Goal: Information Seeking & Learning: Find specific fact

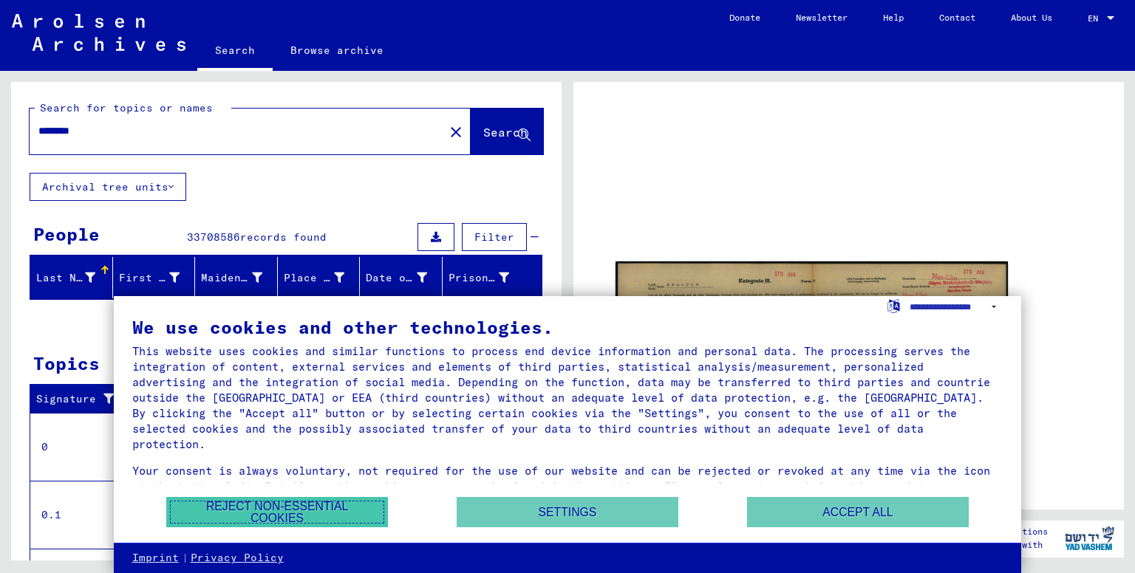
click at [245, 504] on button "Reject non-essential cookies" at bounding box center [277, 512] width 222 height 30
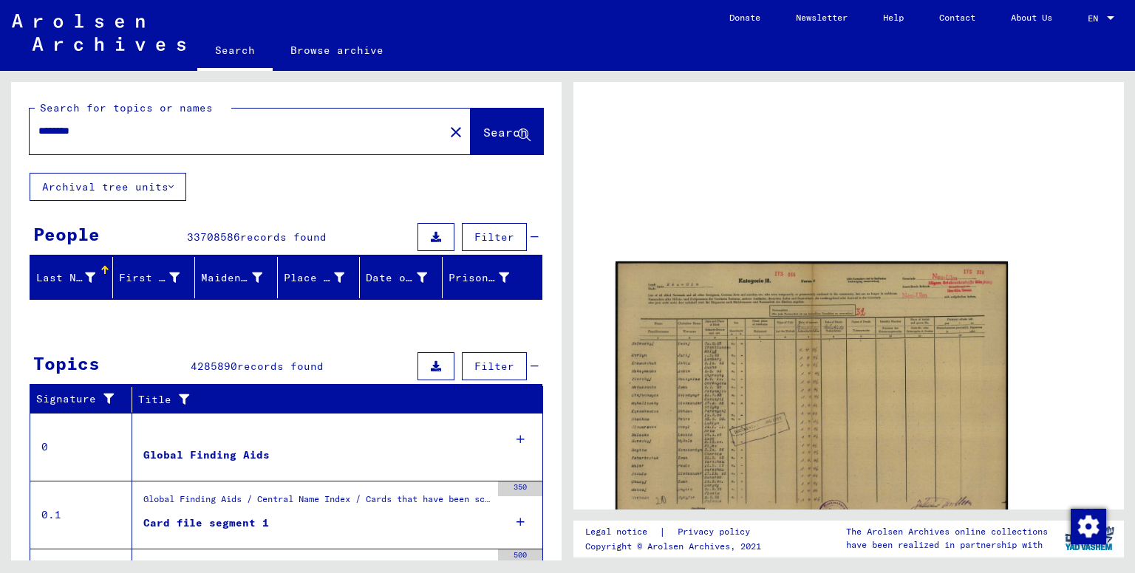
click at [447, 132] on mat-icon "close" at bounding box center [456, 132] width 18 height 18
click at [447, 134] on mat-icon "close" at bounding box center [456, 132] width 18 height 18
click at [258, 140] on div "********" at bounding box center [233, 131] width 406 height 33
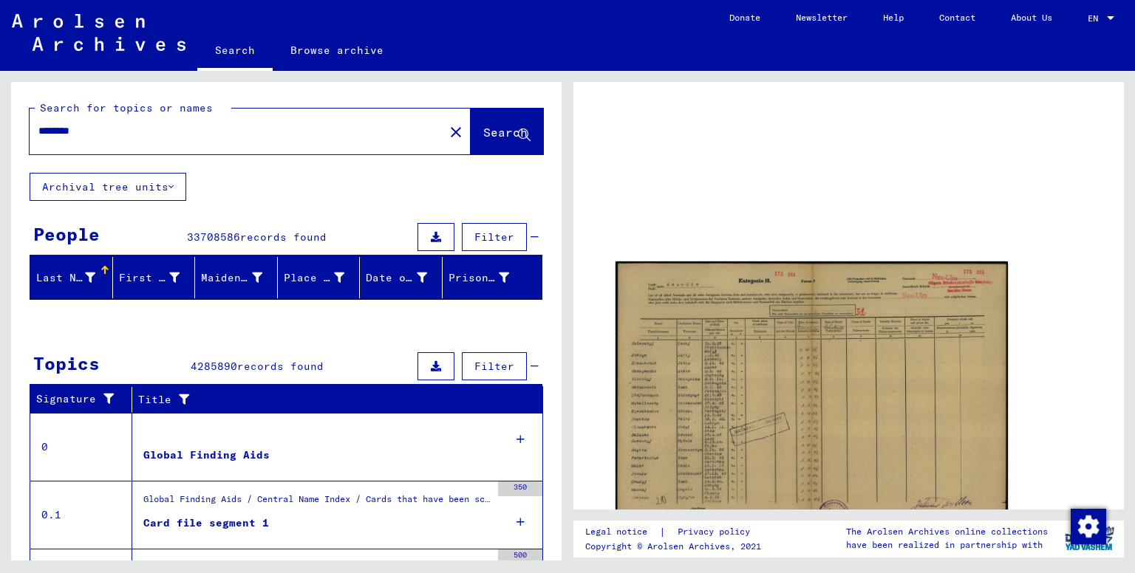
click at [110, 133] on input "********" at bounding box center [236, 131] width 397 height 16
type input "*"
type input "****"
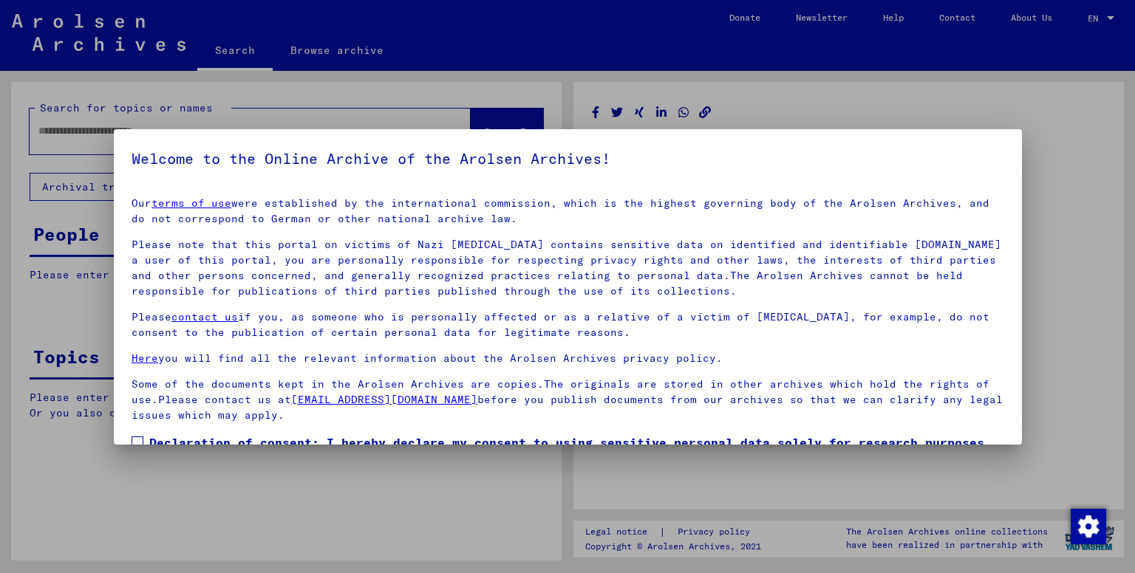
type input "********"
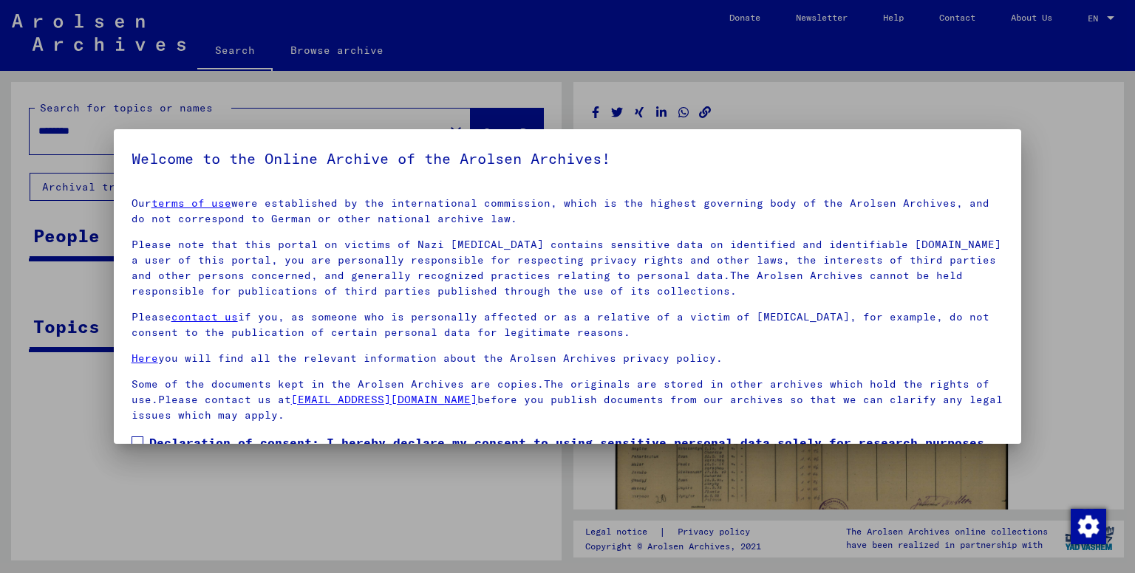
scroll to position [95, 0]
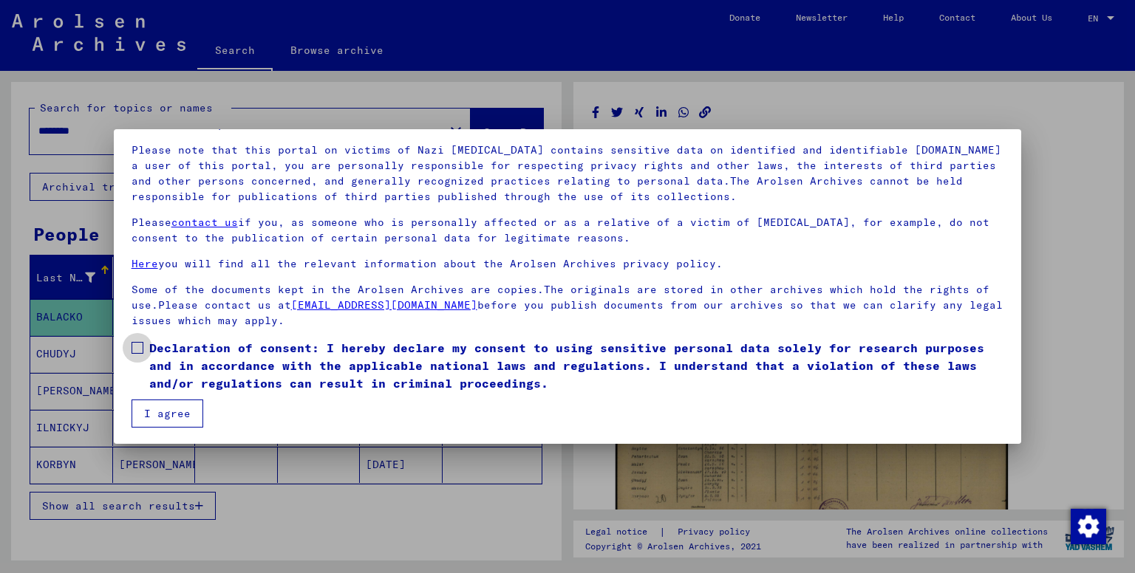
click at [139, 350] on span at bounding box center [138, 348] width 12 height 12
click at [149, 412] on button "I agree" at bounding box center [168, 414] width 72 height 28
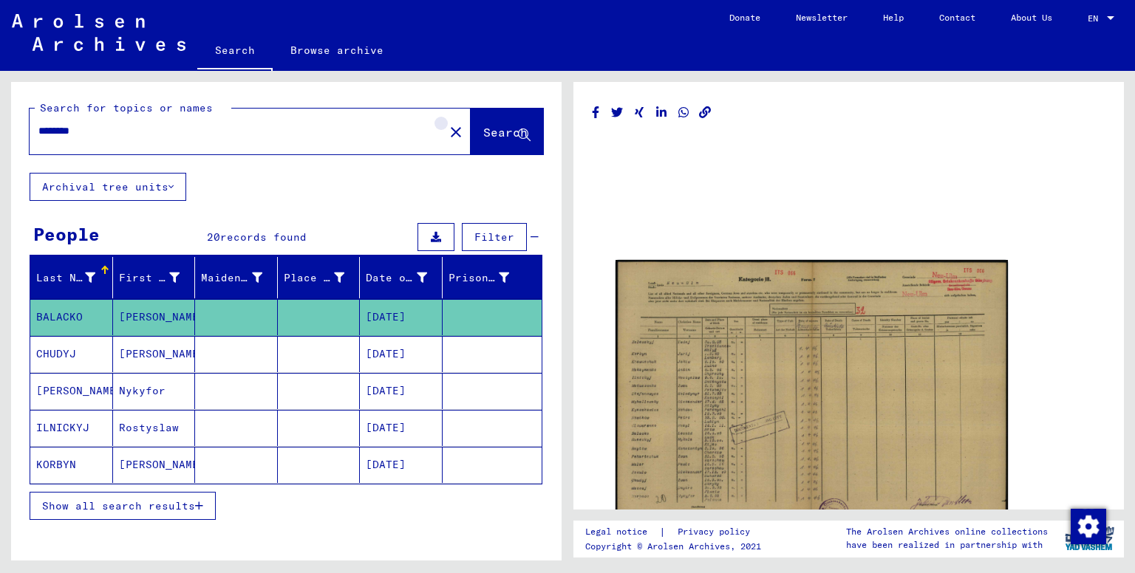
click at [447, 137] on mat-icon "close" at bounding box center [456, 132] width 18 height 18
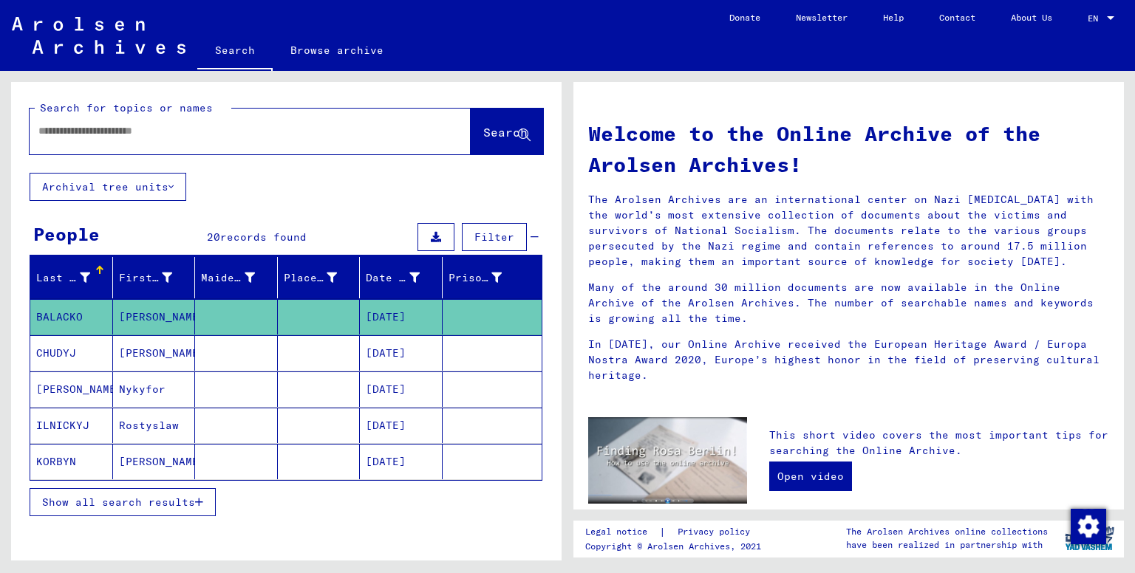
click at [325, 131] on input "text" at bounding box center [232, 131] width 388 height 16
type input "*"
type input "****"
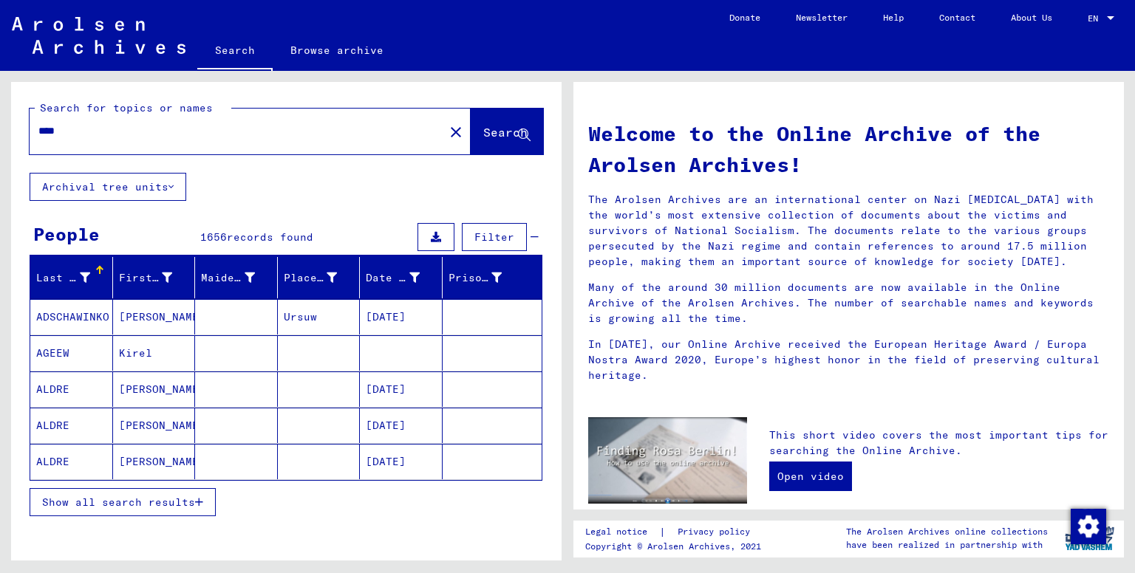
click at [143, 508] on button "Show all search results" at bounding box center [123, 502] width 186 height 28
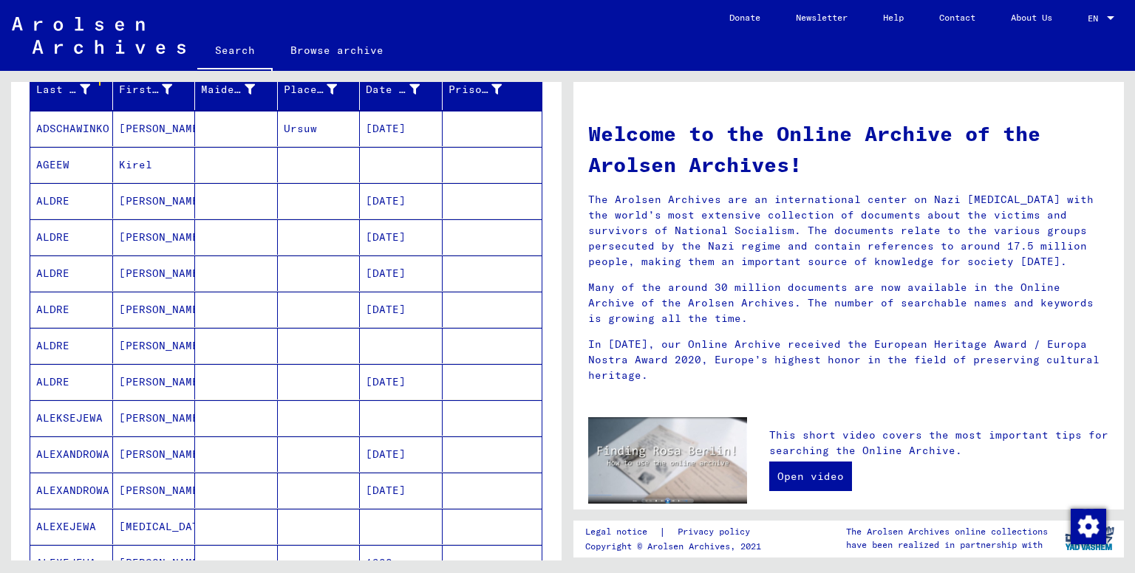
scroll to position [183, 0]
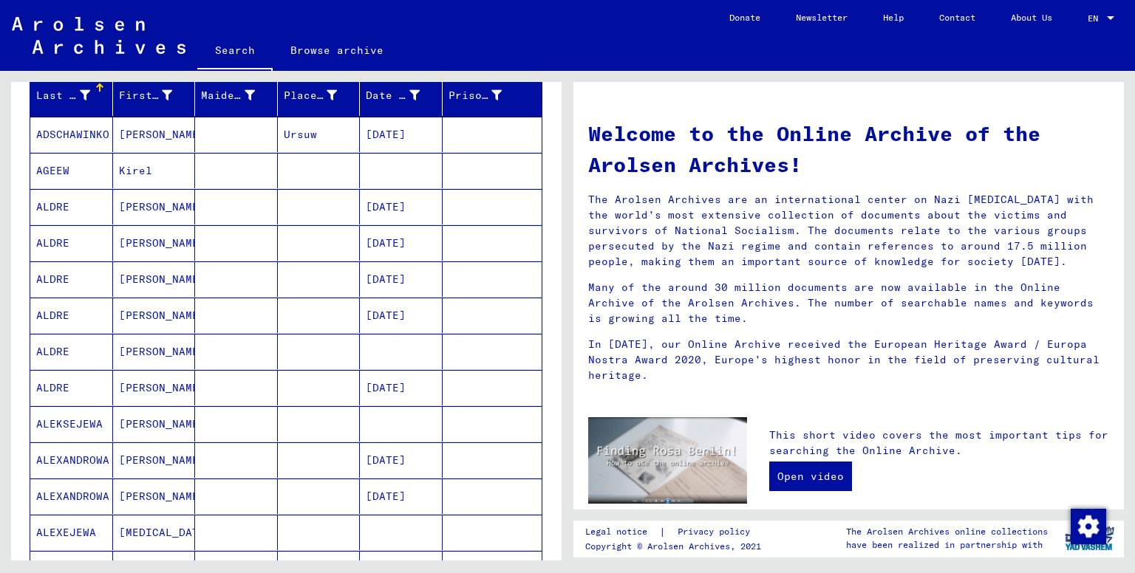
click at [67, 211] on mat-cell "ALDRE" at bounding box center [71, 206] width 83 height 35
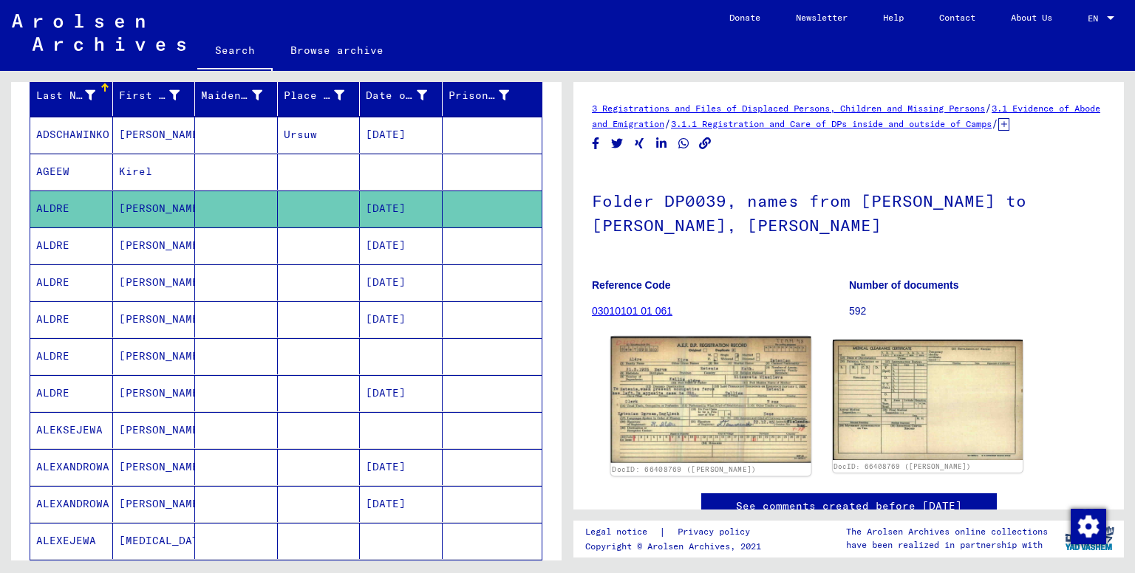
click at [650, 407] on img at bounding box center [711, 400] width 200 height 126
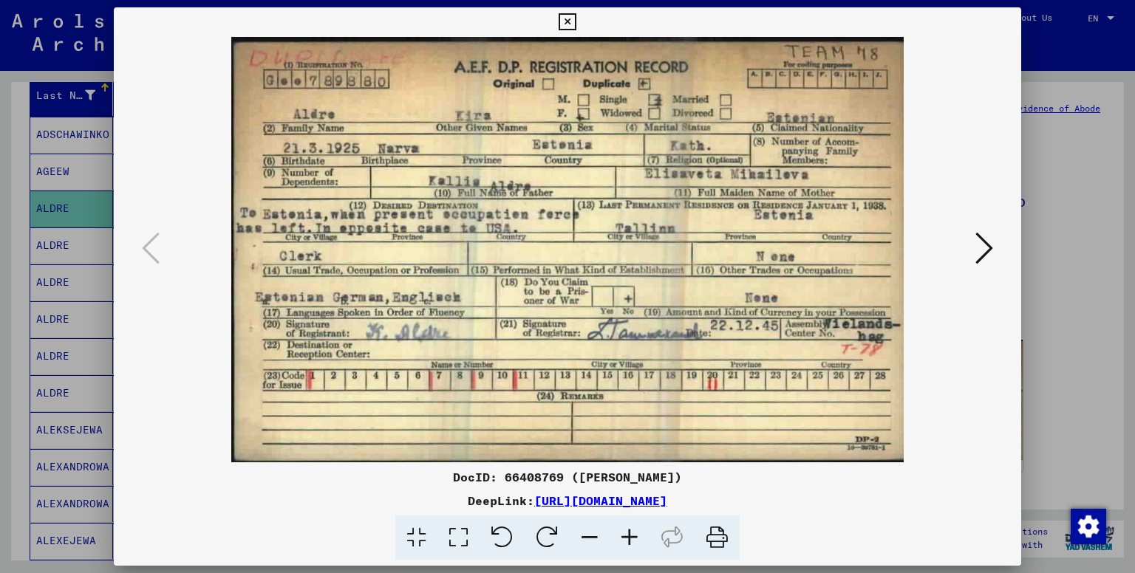
click at [116, 316] on div at bounding box center [568, 250] width 908 height 426
click at [573, 23] on icon at bounding box center [567, 22] width 17 height 18
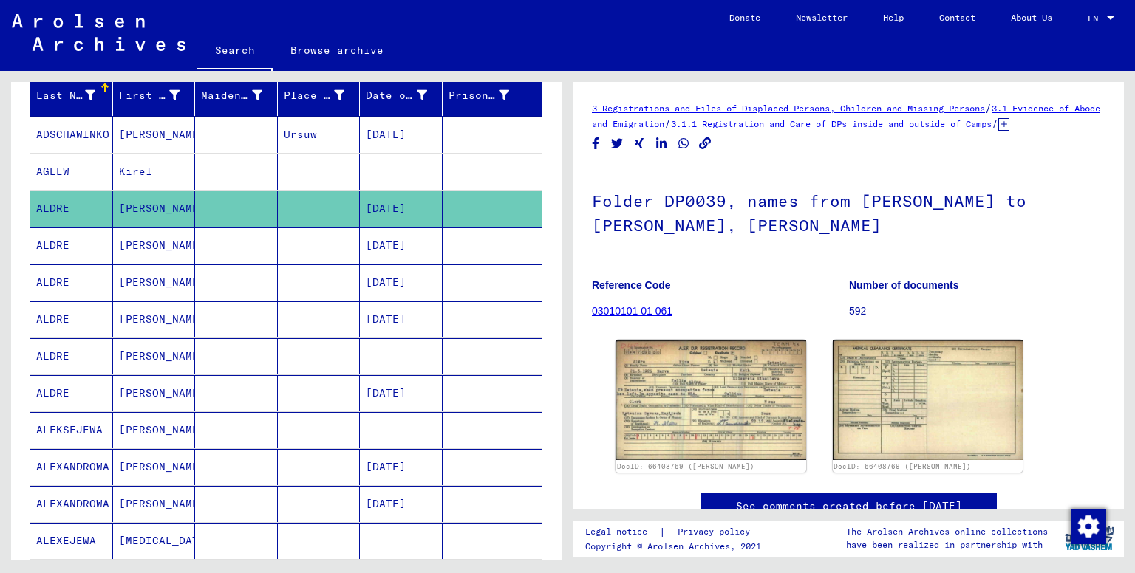
click at [143, 135] on mat-cell "[PERSON_NAME]" at bounding box center [154, 135] width 83 height 36
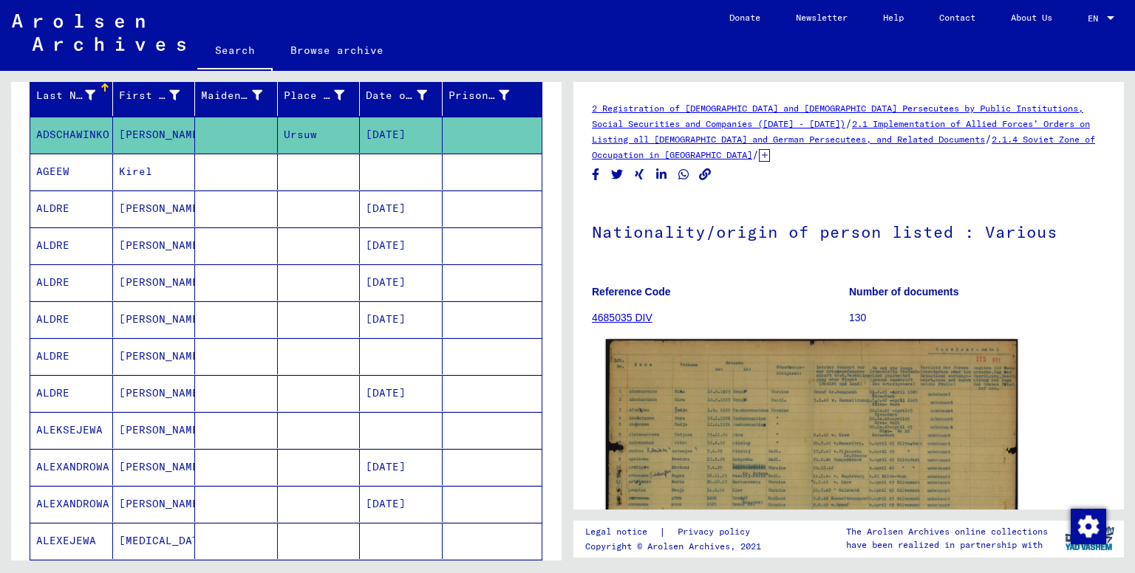
click at [706, 367] on img at bounding box center [812, 484] width 412 height 291
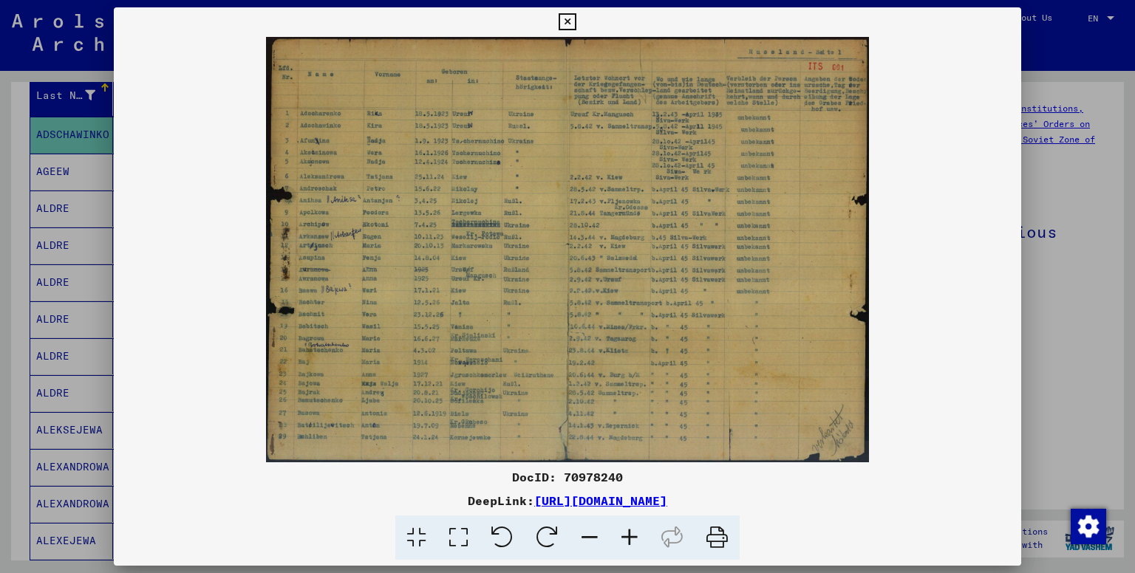
click at [68, 103] on div at bounding box center [567, 286] width 1135 height 573
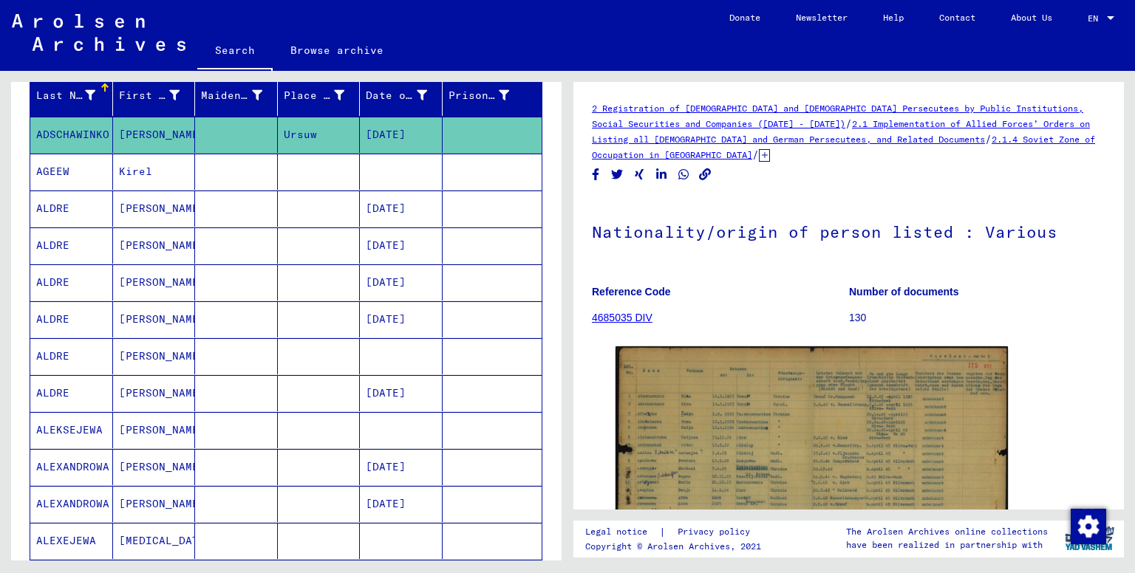
click at [95, 178] on mat-cell "AGEEW" at bounding box center [71, 172] width 83 height 36
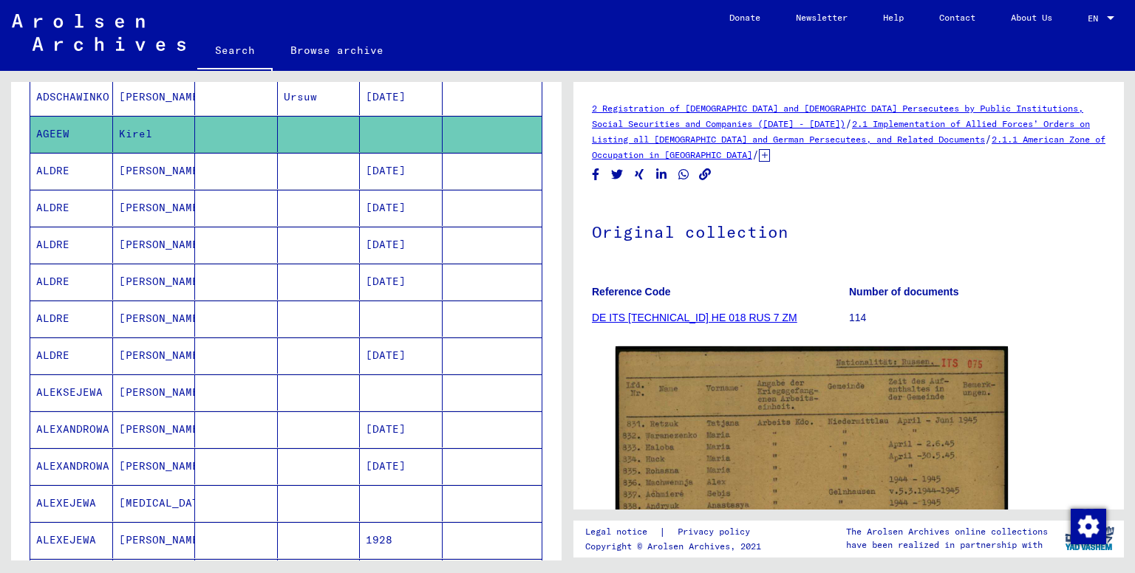
scroll to position [239, 0]
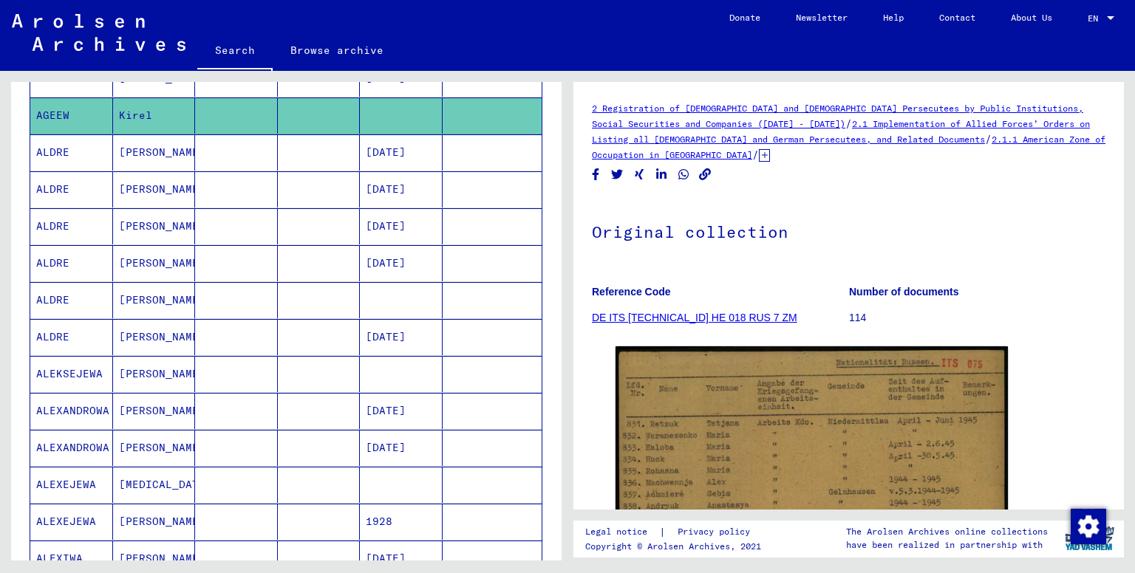
click at [77, 404] on mat-cell "ALEXANDROWA" at bounding box center [71, 411] width 83 height 36
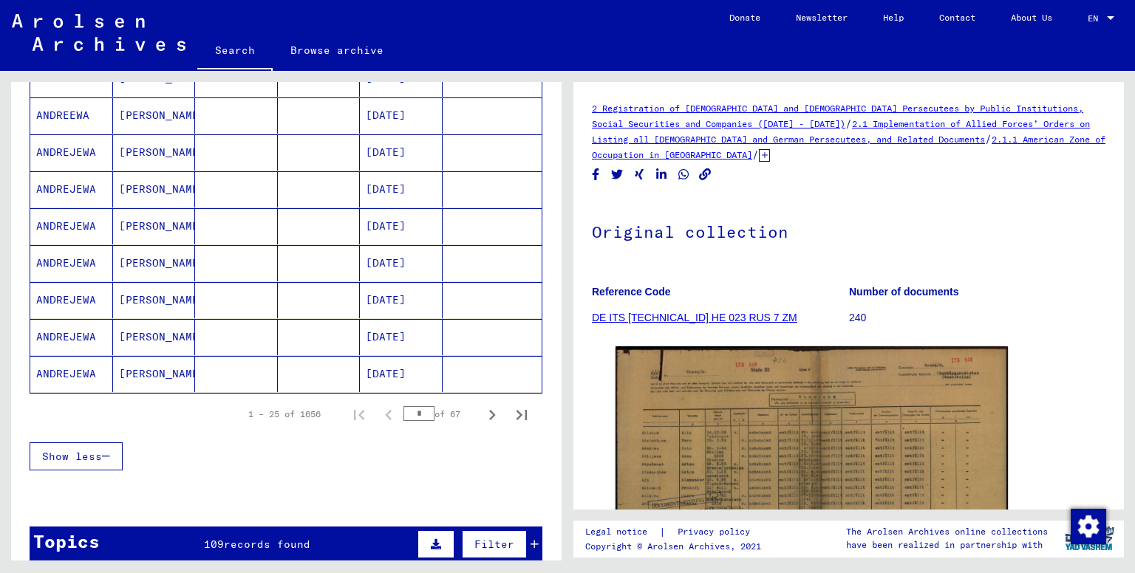
scroll to position [829, 0]
click at [482, 408] on icon "Next page" at bounding box center [492, 416] width 21 height 21
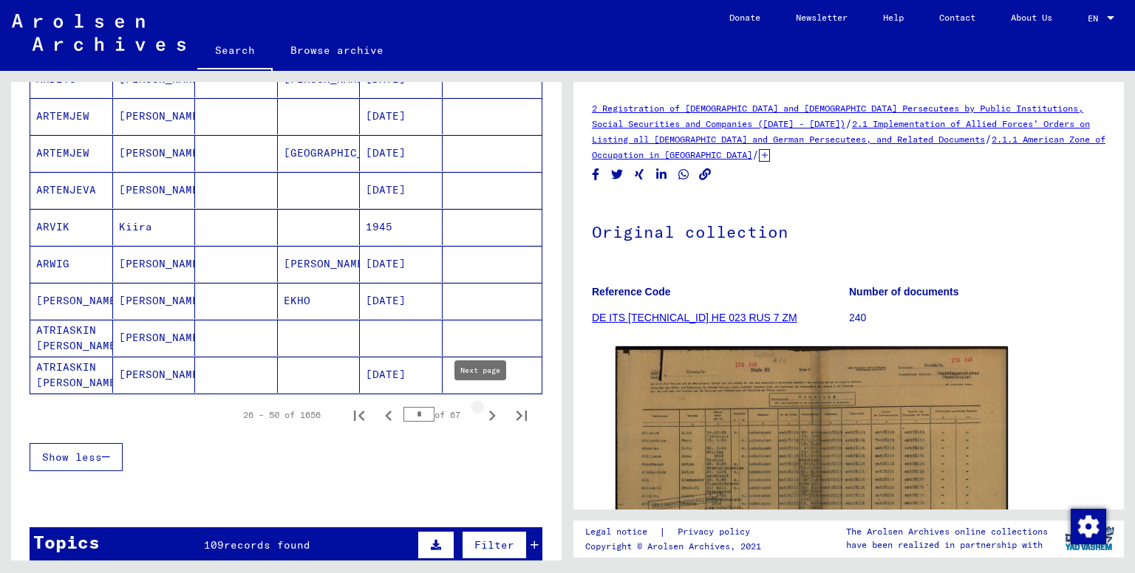
click at [482, 406] on icon "Next page" at bounding box center [492, 416] width 21 height 21
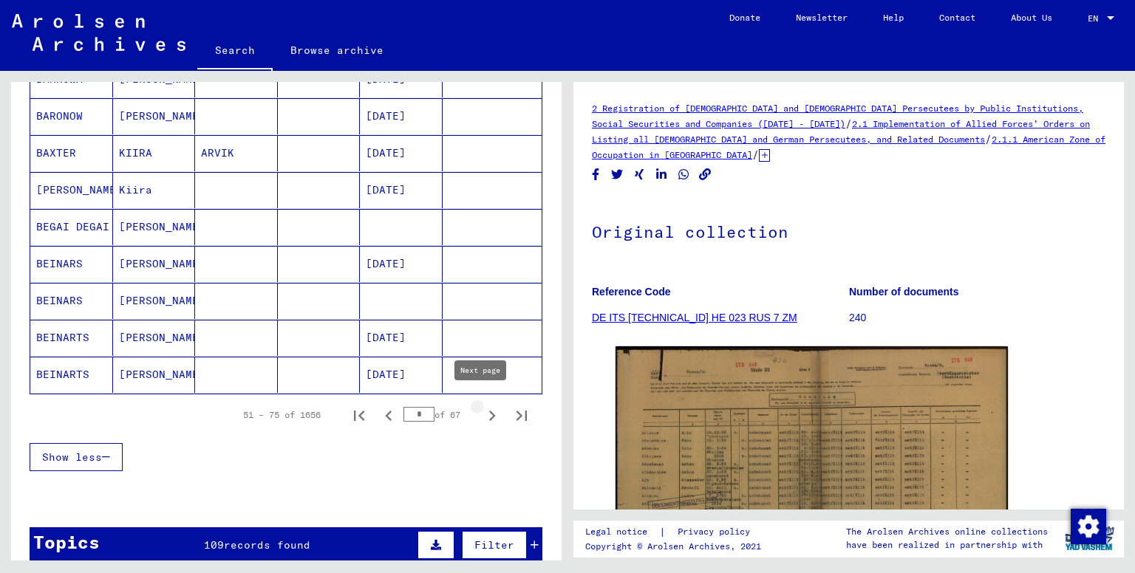
click at [482, 407] on icon "Next page" at bounding box center [492, 416] width 21 height 21
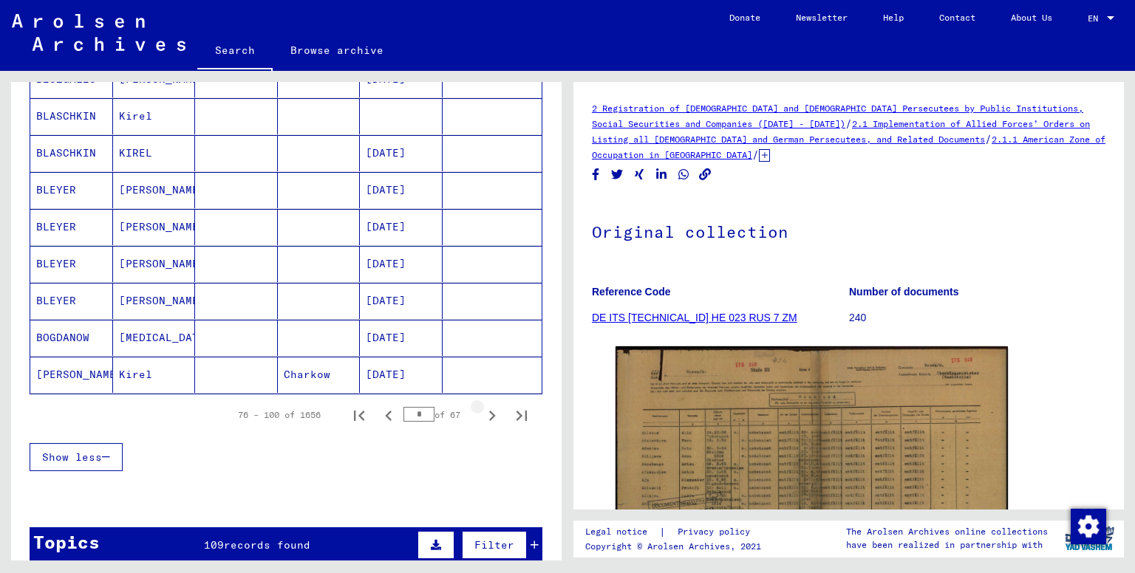
click at [482, 407] on icon "Next page" at bounding box center [492, 416] width 21 height 21
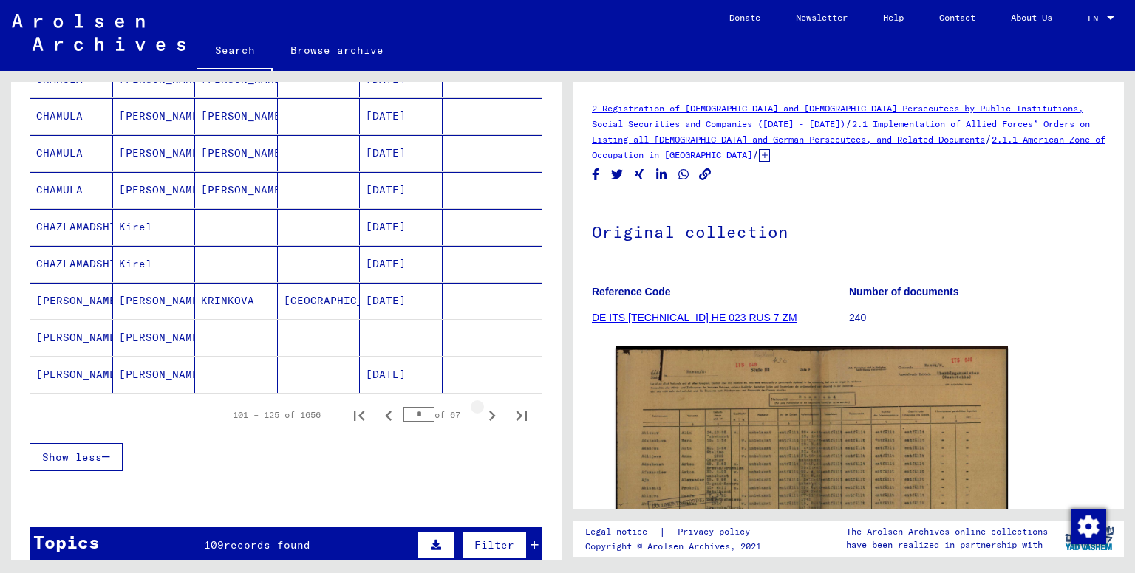
click at [482, 407] on icon "Next page" at bounding box center [492, 416] width 21 height 21
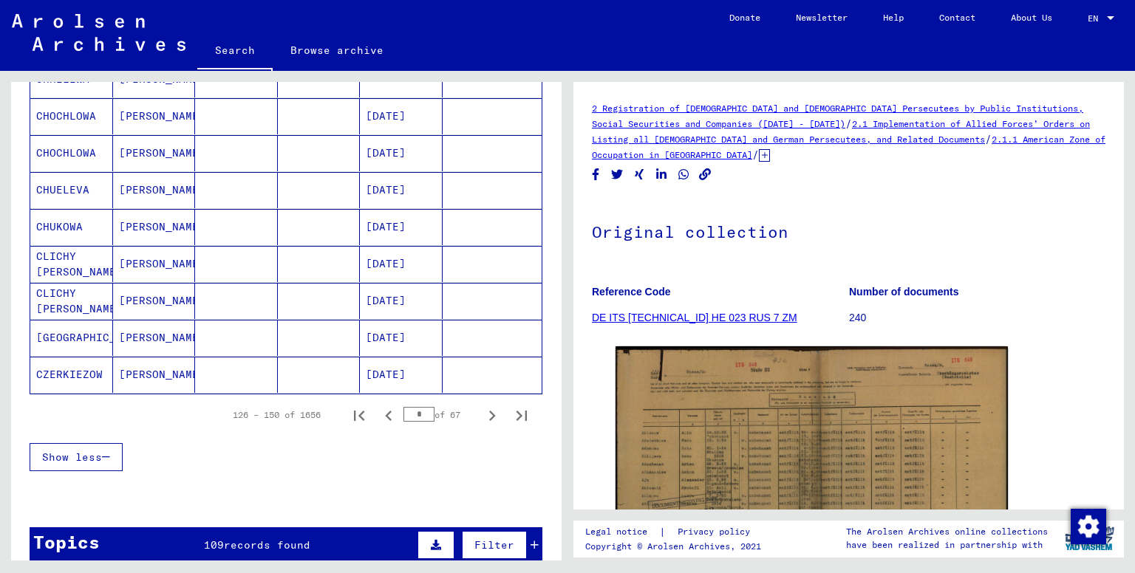
click at [482, 407] on icon "Next page" at bounding box center [492, 416] width 21 height 21
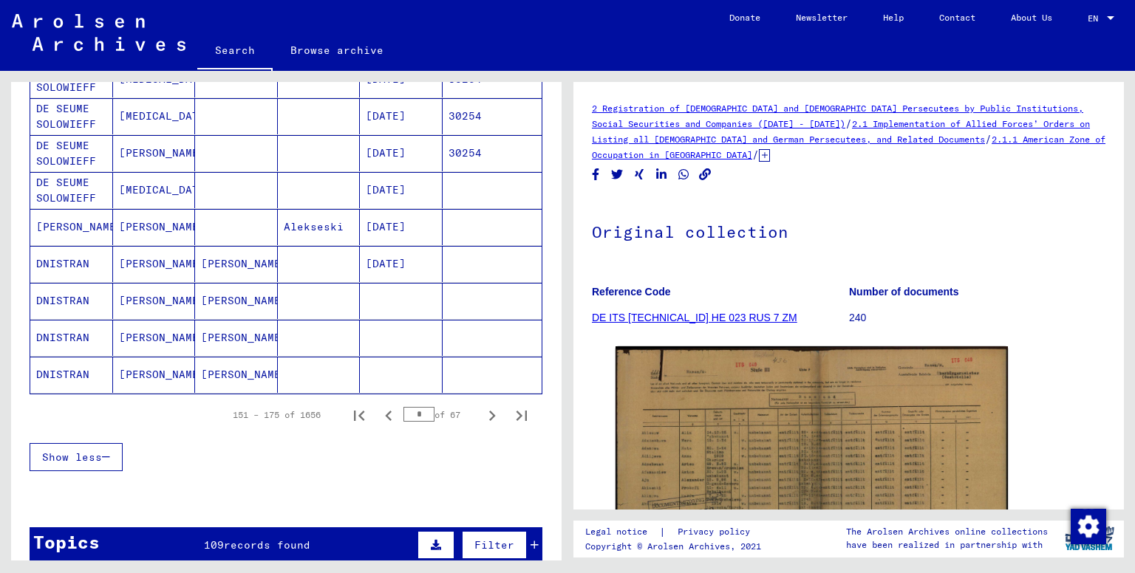
click at [482, 407] on icon "Next page" at bounding box center [492, 416] width 21 height 21
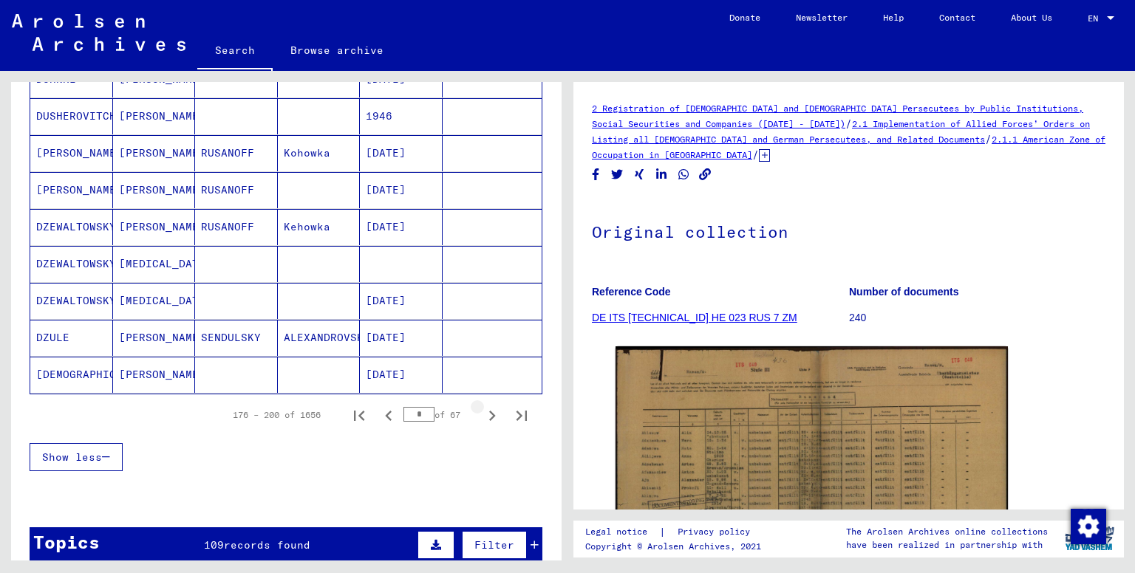
click at [482, 407] on icon "Next page" at bounding box center [492, 416] width 21 height 21
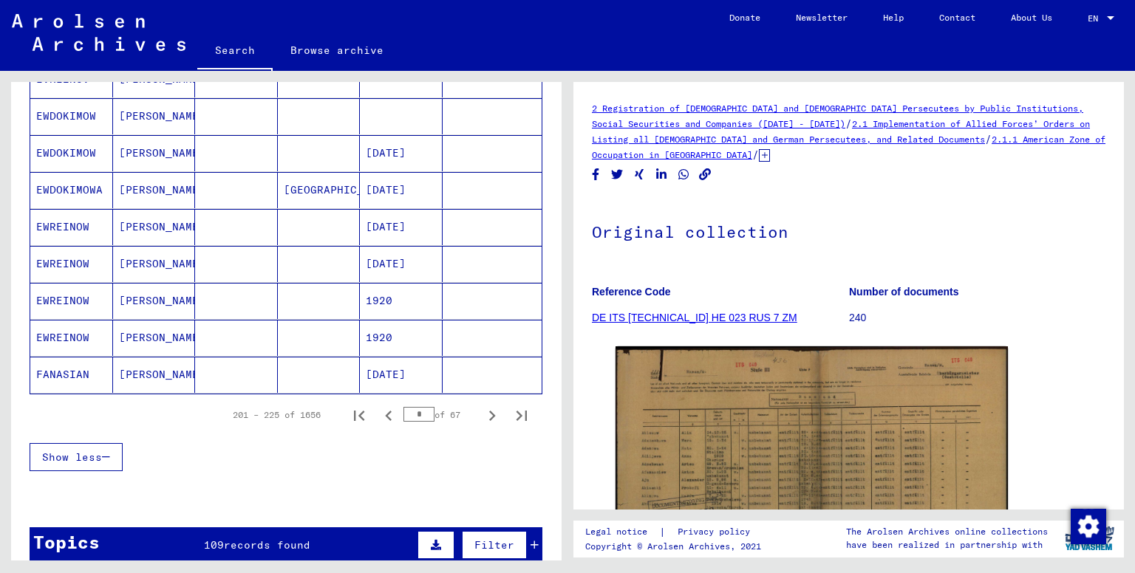
click at [482, 407] on icon "Next page" at bounding box center [492, 416] width 21 height 21
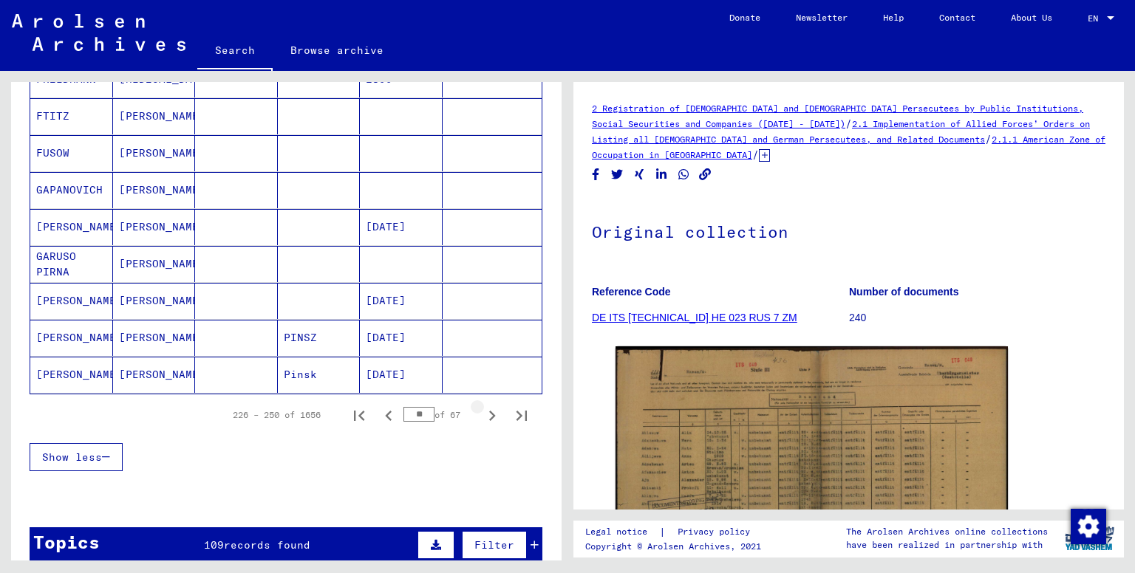
click at [482, 407] on icon "Next page" at bounding box center [492, 416] width 21 height 21
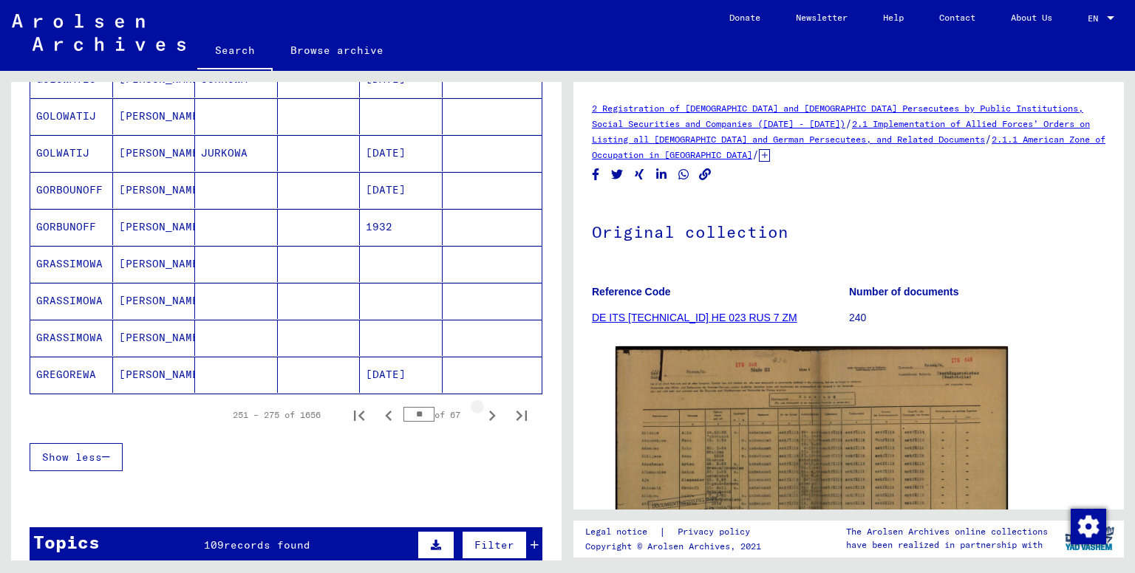
click at [482, 407] on icon "Next page" at bounding box center [492, 416] width 21 height 21
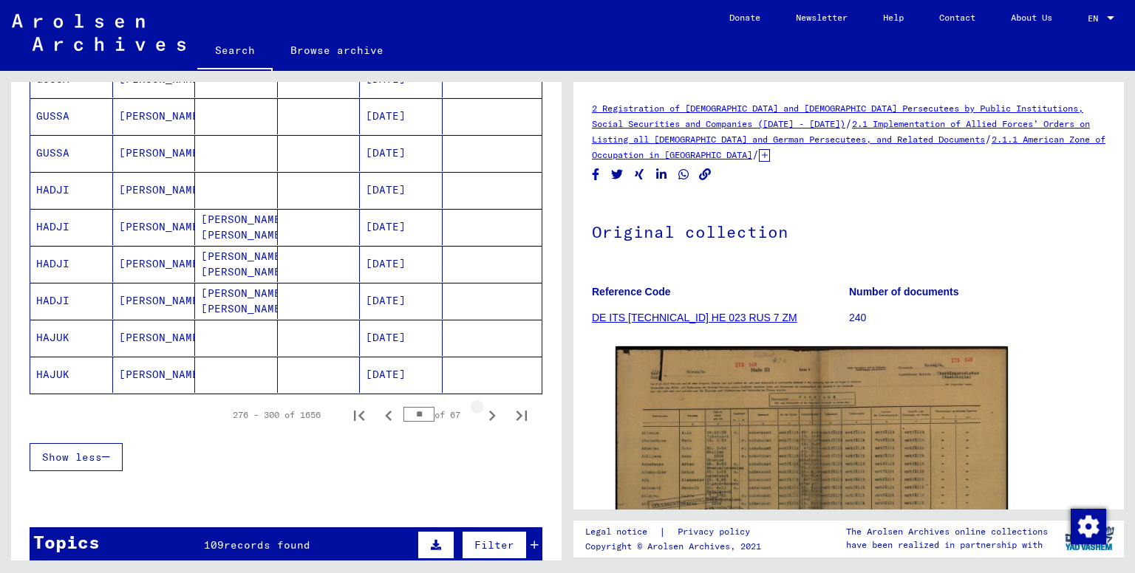
click at [482, 407] on icon "Next page" at bounding box center [492, 416] width 21 height 21
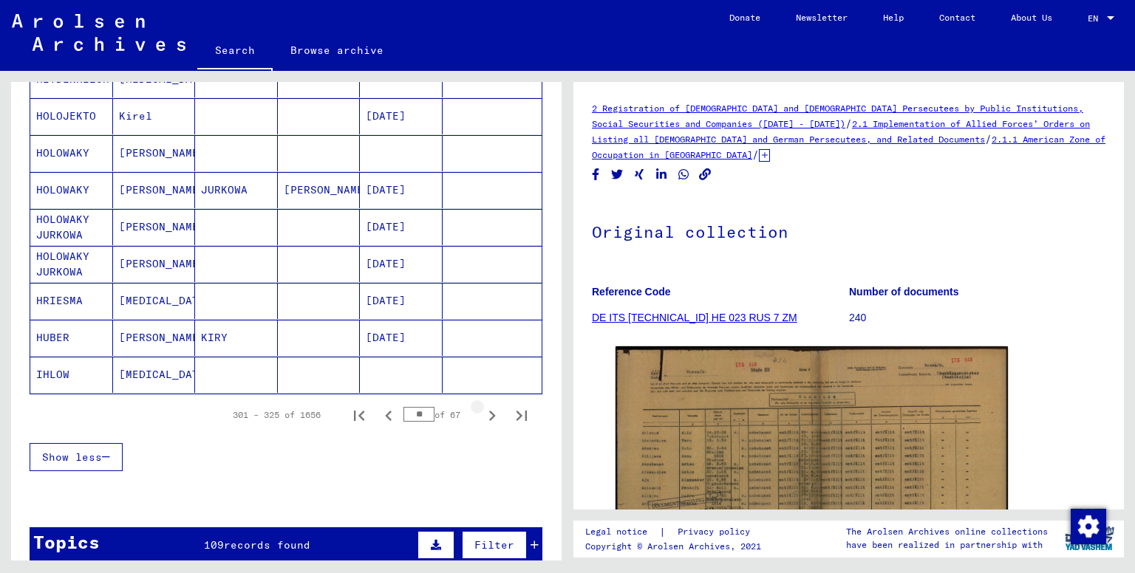
click at [482, 407] on icon "Next page" at bounding box center [492, 416] width 21 height 21
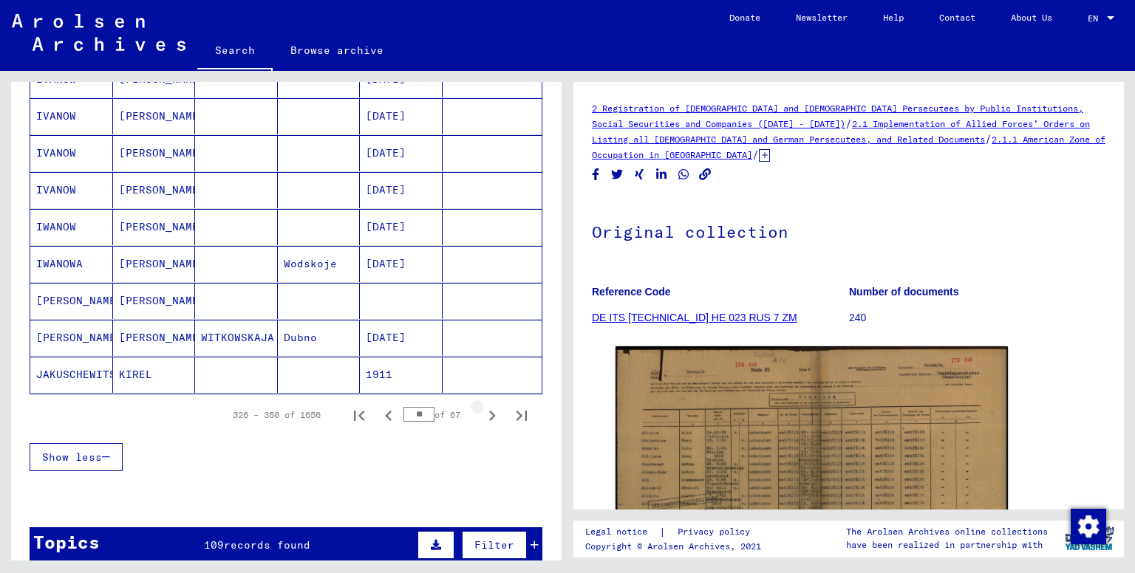
click at [482, 407] on icon "Next page" at bounding box center [492, 416] width 21 height 21
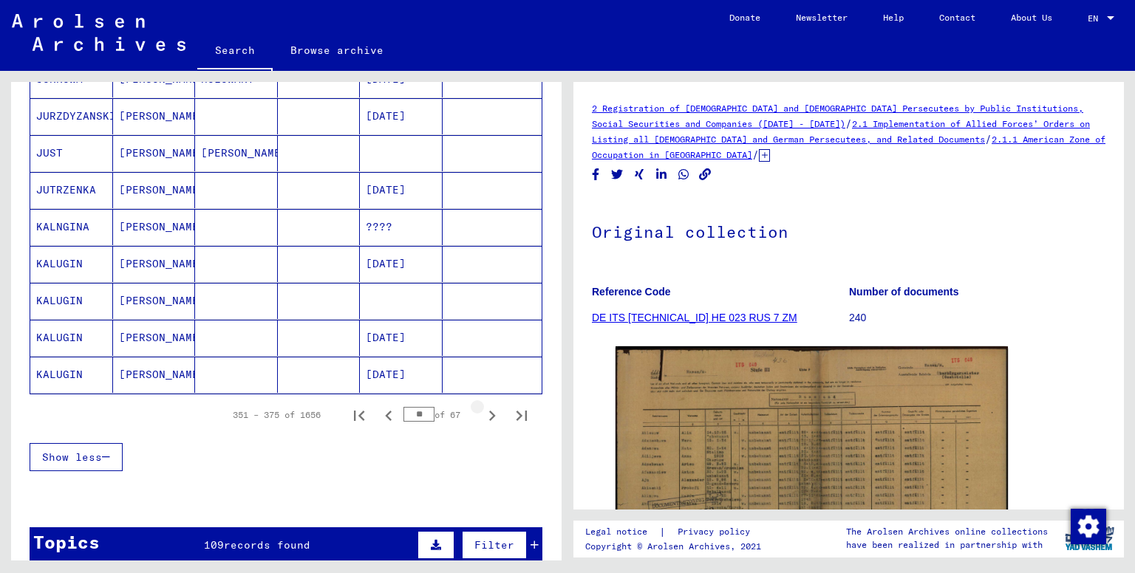
click at [482, 407] on icon "Next page" at bounding box center [492, 416] width 21 height 21
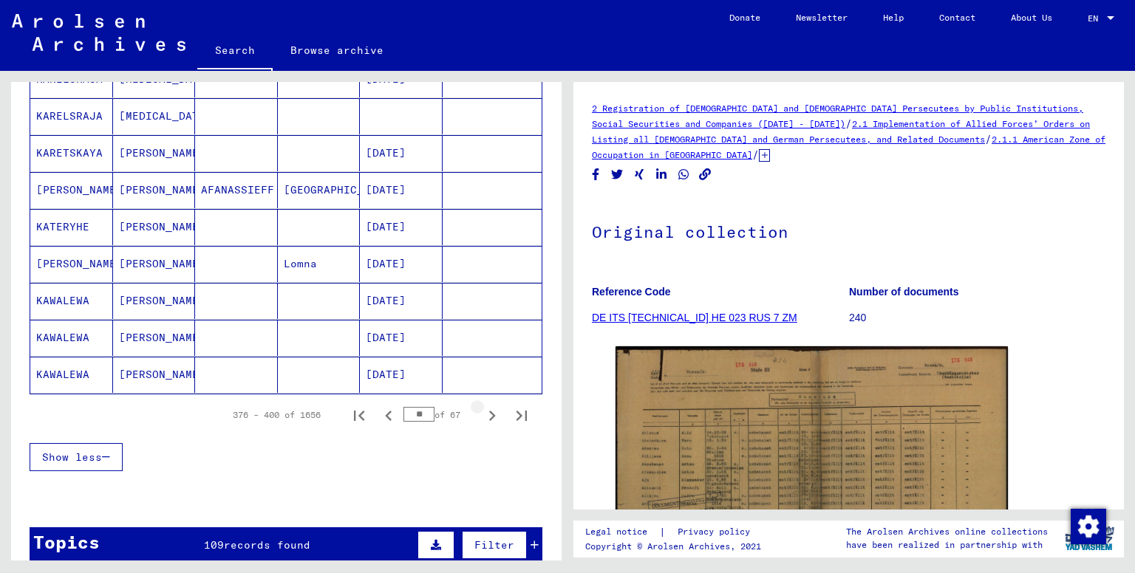
click at [482, 407] on icon "Next page" at bounding box center [492, 416] width 21 height 21
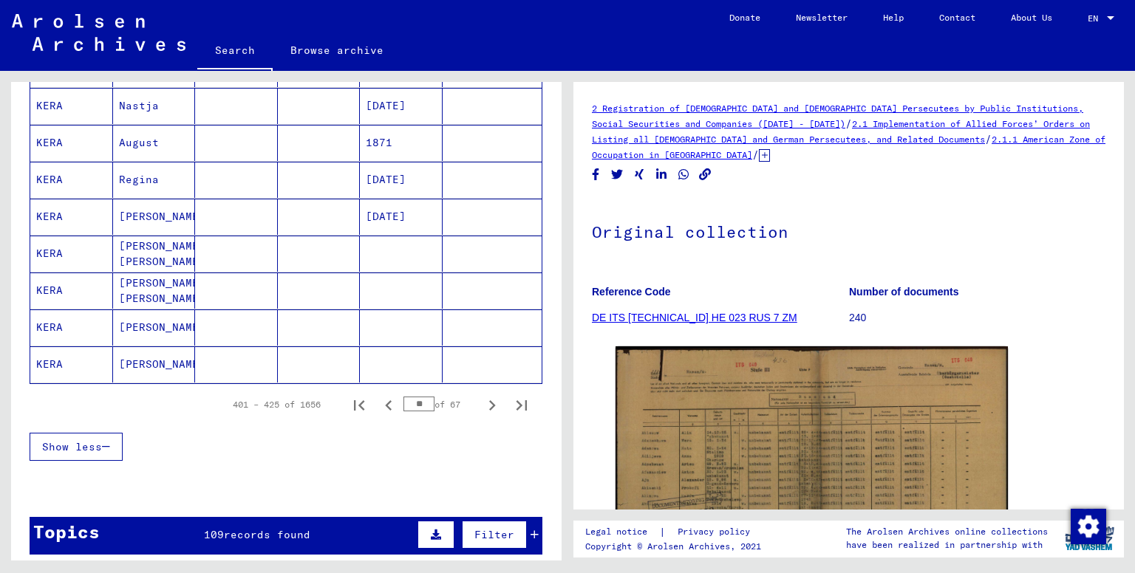
scroll to position [839, 0]
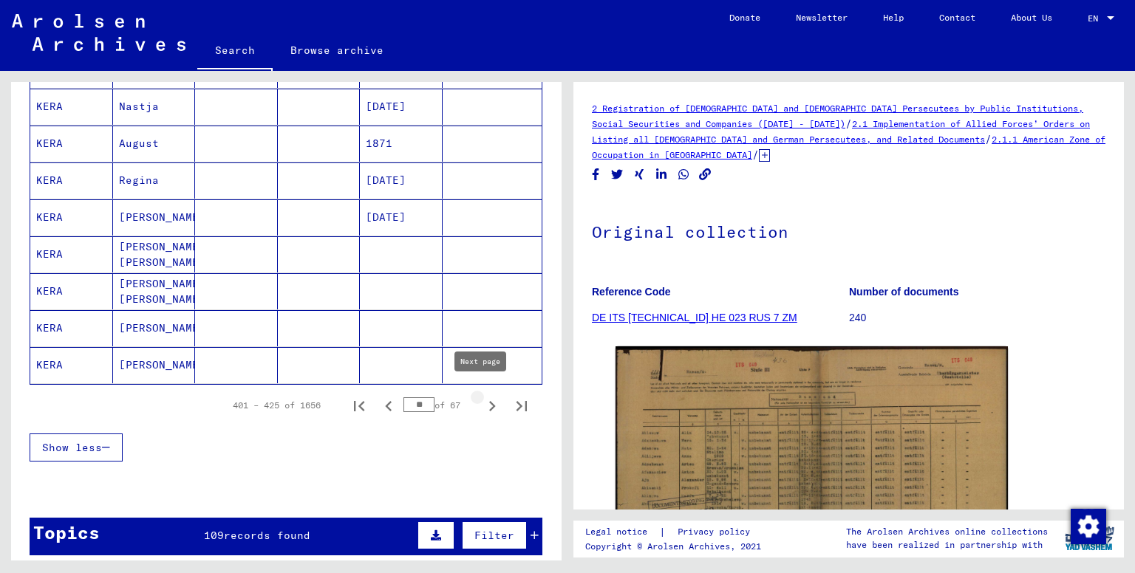
click at [482, 396] on icon "Next page" at bounding box center [492, 406] width 21 height 21
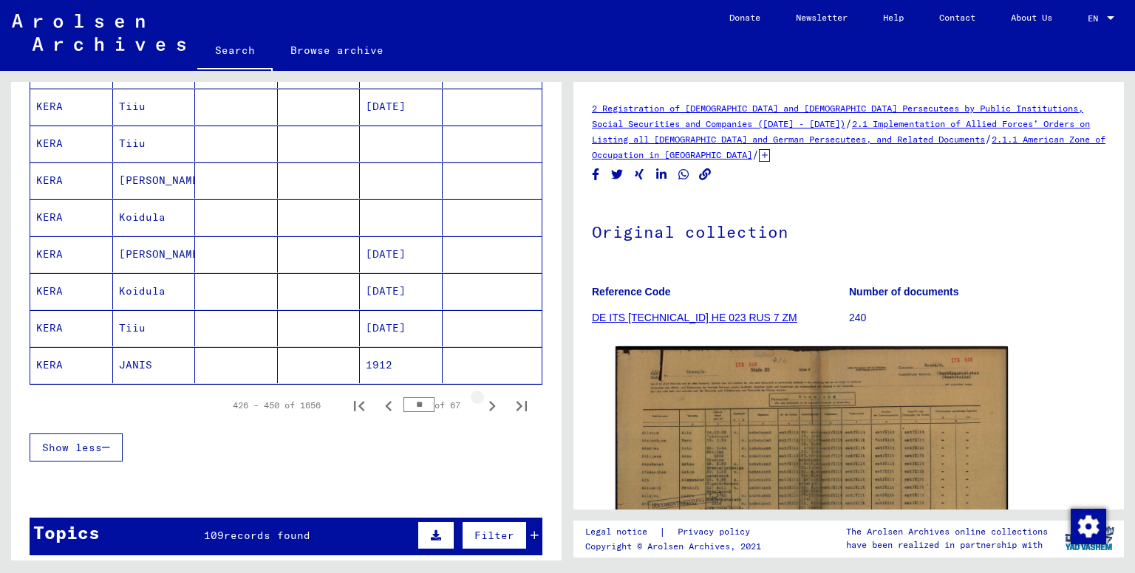
click at [482, 396] on icon "Next page" at bounding box center [492, 406] width 21 height 21
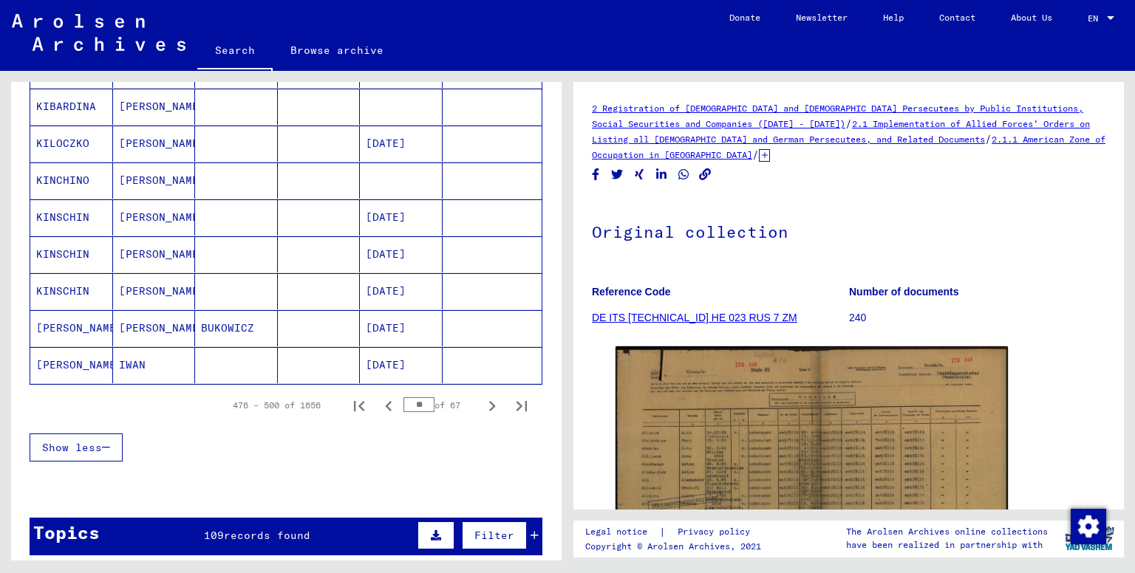
click at [86, 323] on mat-cell "[PERSON_NAME]" at bounding box center [71, 328] width 83 height 36
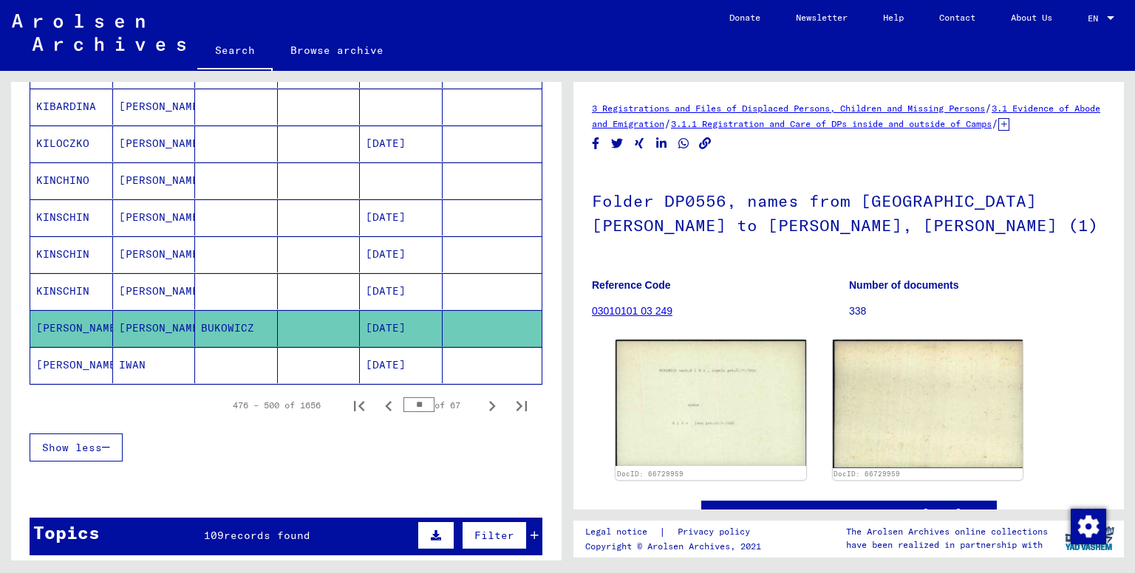
click at [80, 350] on mat-cell "[PERSON_NAME]" at bounding box center [71, 365] width 83 height 36
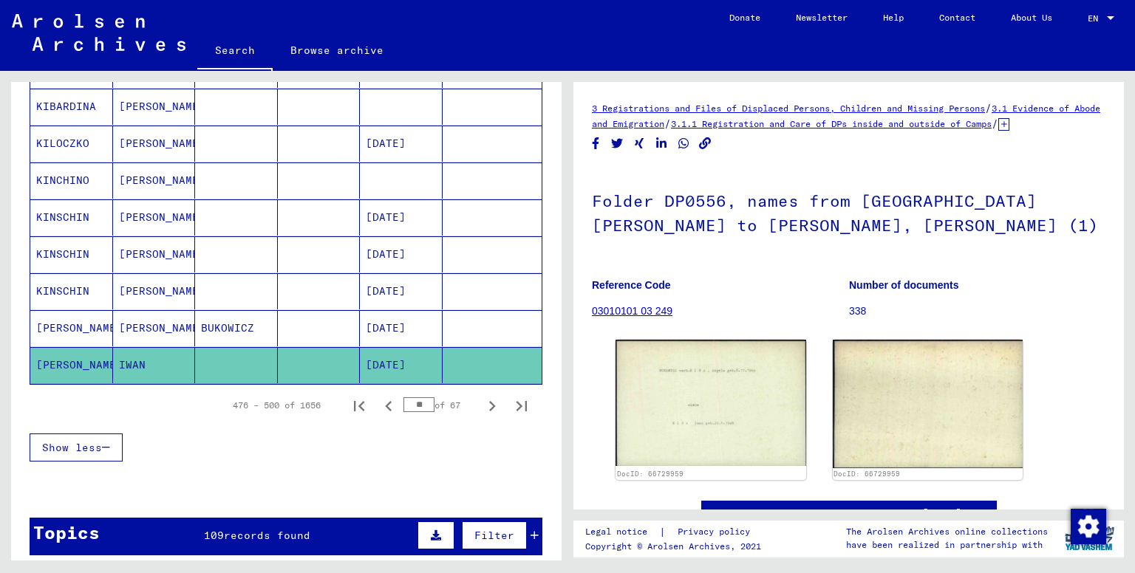
click at [80, 350] on mat-cell "[PERSON_NAME]" at bounding box center [71, 365] width 83 height 36
click at [482, 396] on icon "Next page" at bounding box center [492, 406] width 21 height 21
type input "**"
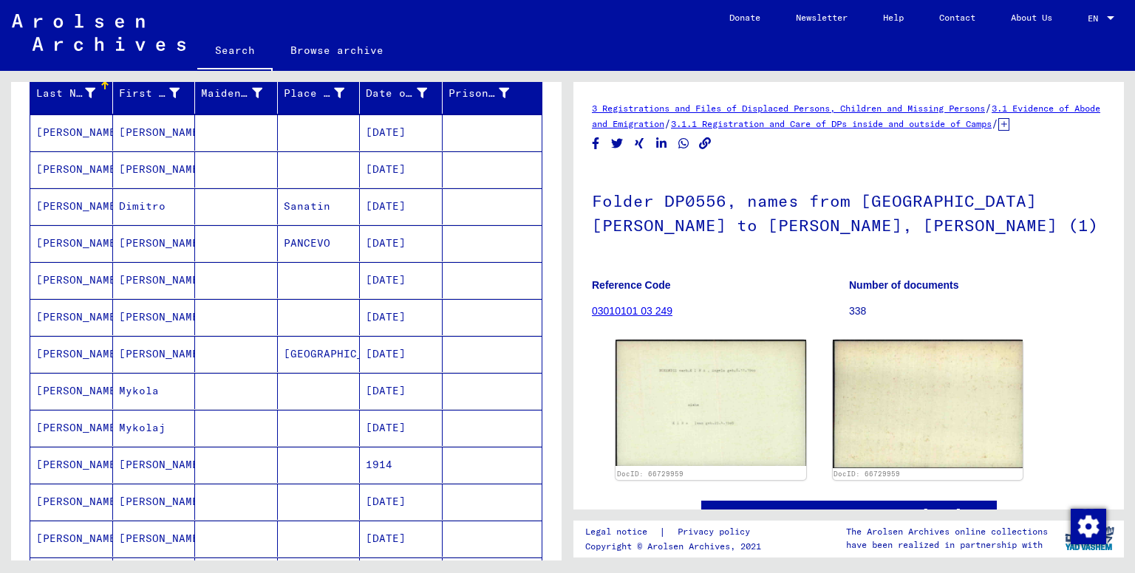
scroll to position [185, 0]
click at [163, 139] on mat-cell "[PERSON_NAME]" at bounding box center [154, 132] width 83 height 36
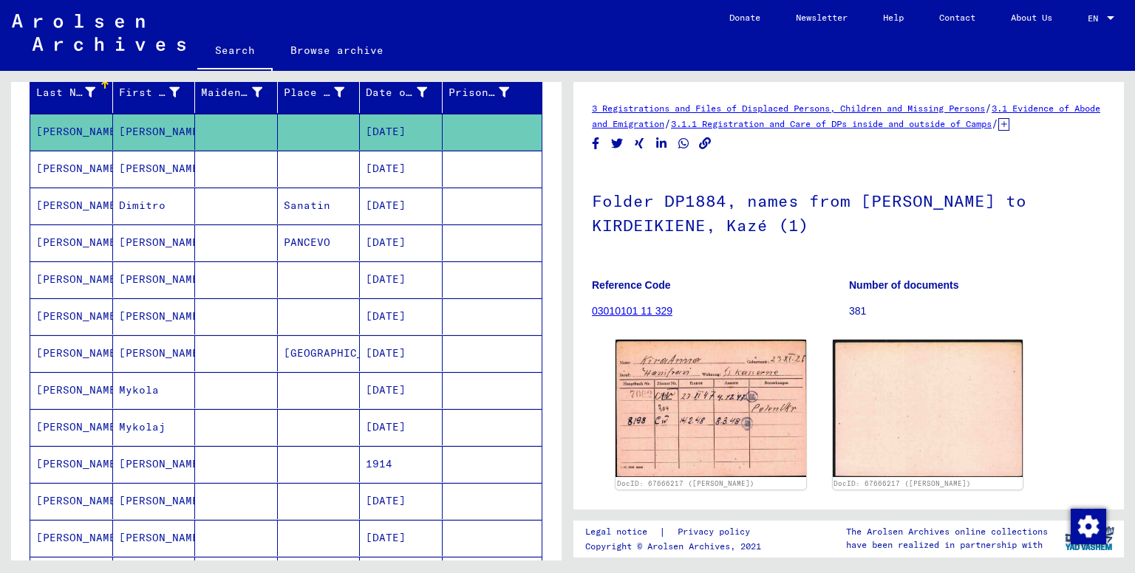
click at [143, 165] on mat-cell "[PERSON_NAME]" at bounding box center [154, 169] width 83 height 36
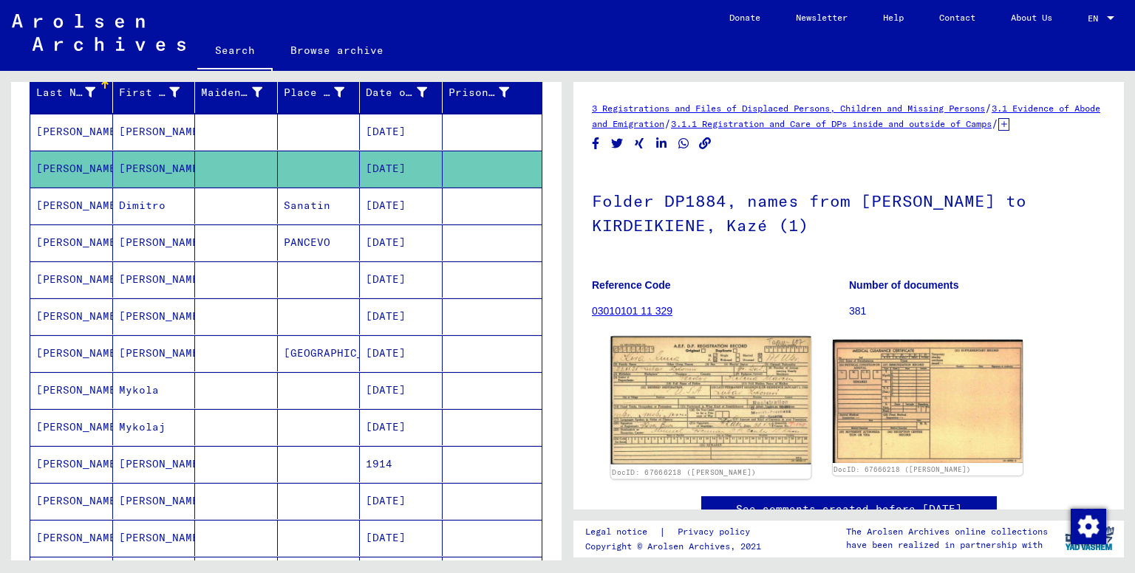
click at [687, 418] on img at bounding box center [711, 401] width 200 height 128
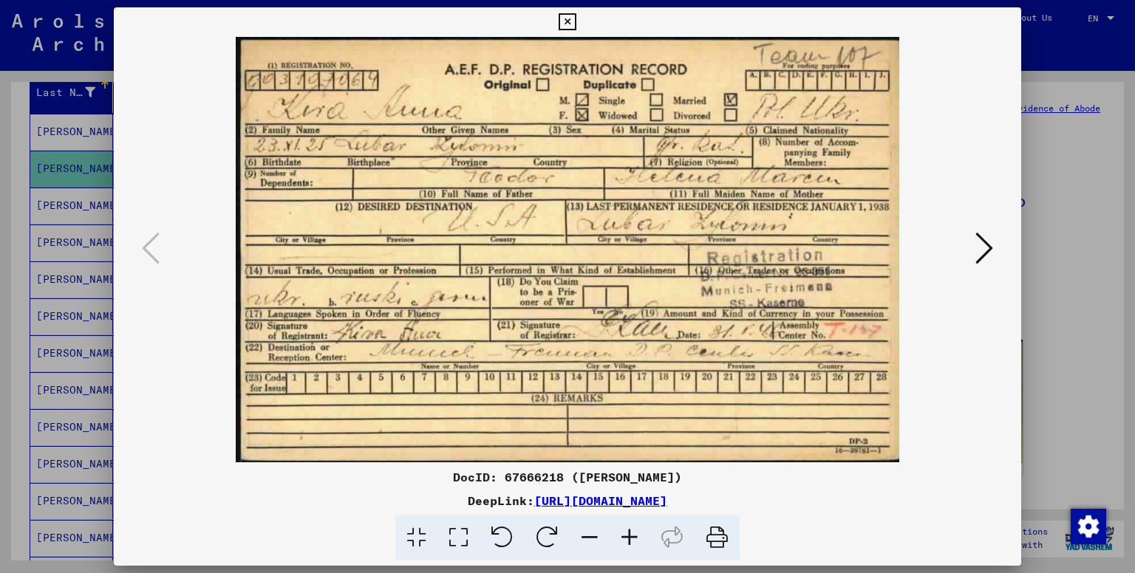
click at [53, 379] on div at bounding box center [567, 286] width 1135 height 573
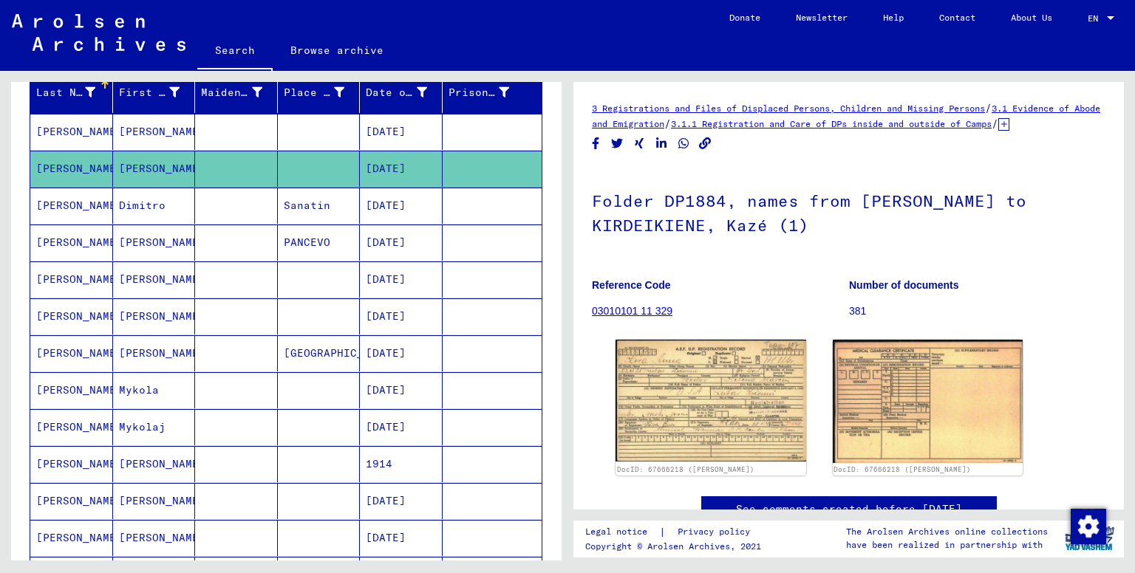
click at [173, 202] on mat-cell "Dimitro" at bounding box center [154, 206] width 83 height 36
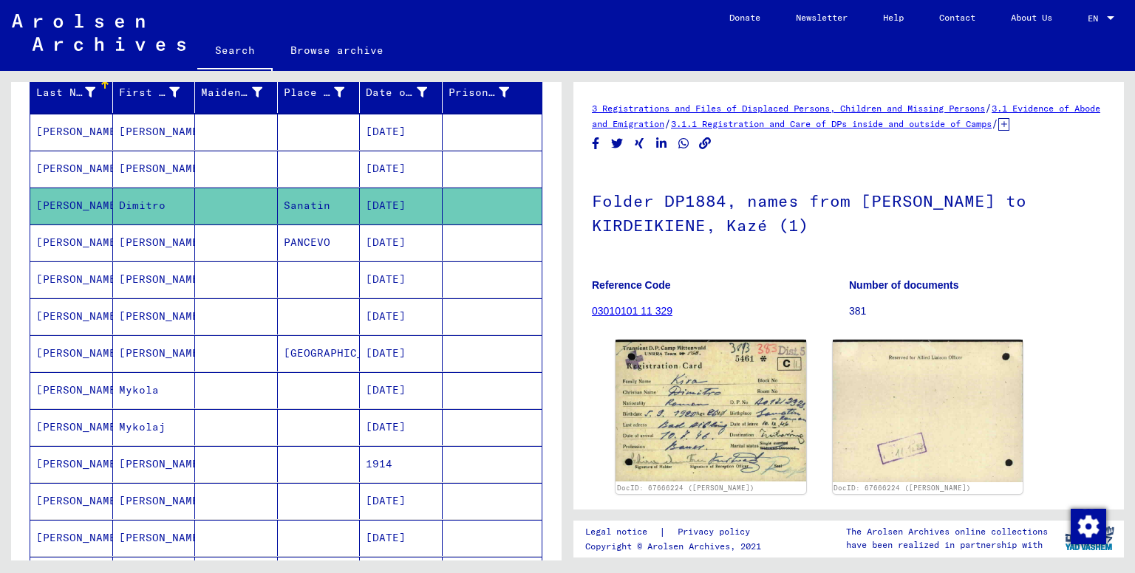
click at [251, 247] on mat-cell at bounding box center [236, 243] width 83 height 36
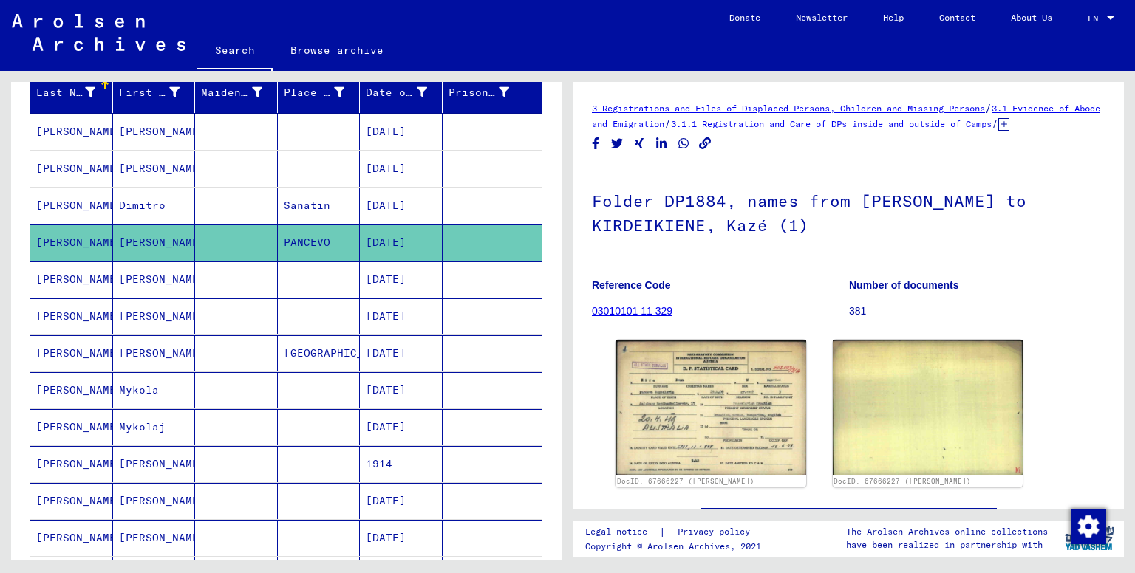
click at [157, 326] on mat-cell "[PERSON_NAME]" at bounding box center [154, 317] width 83 height 36
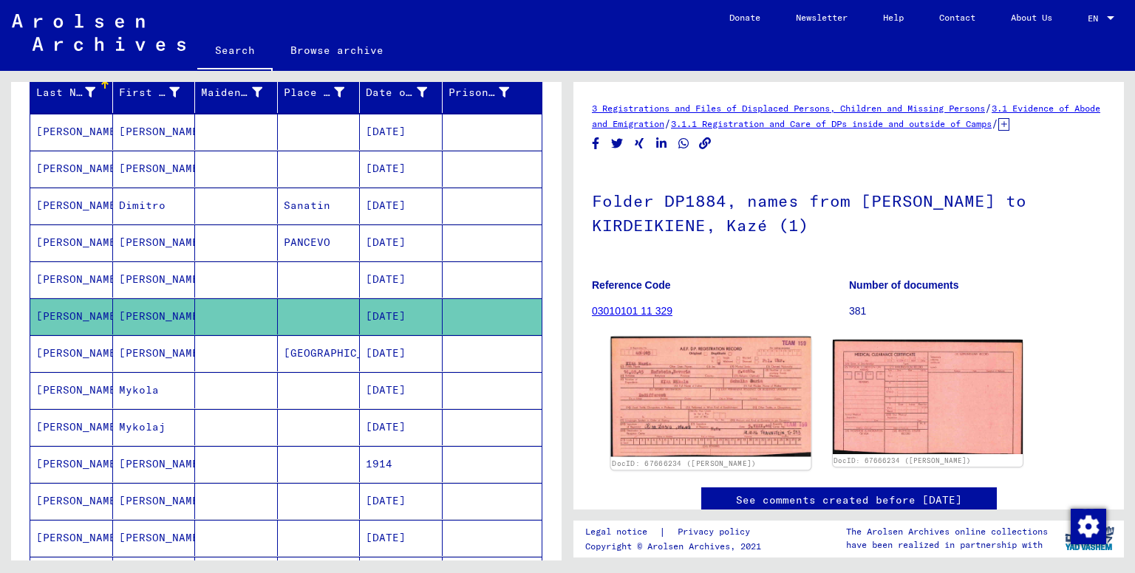
click at [638, 391] on img at bounding box center [711, 397] width 200 height 120
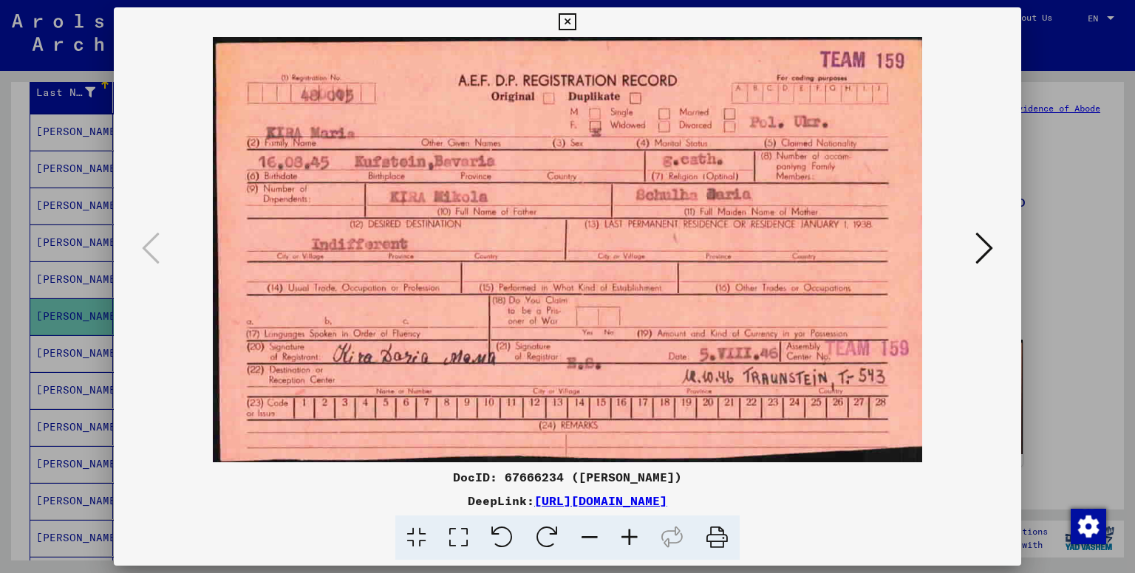
click at [69, 239] on div at bounding box center [567, 286] width 1135 height 573
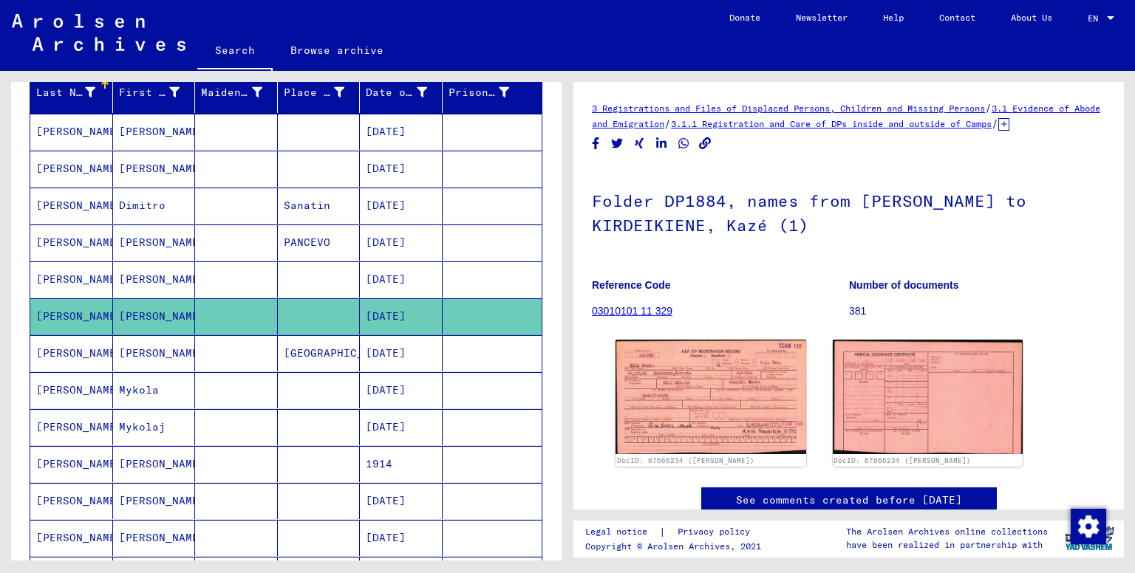
click at [136, 347] on mat-cell "[PERSON_NAME]" at bounding box center [154, 354] width 83 height 36
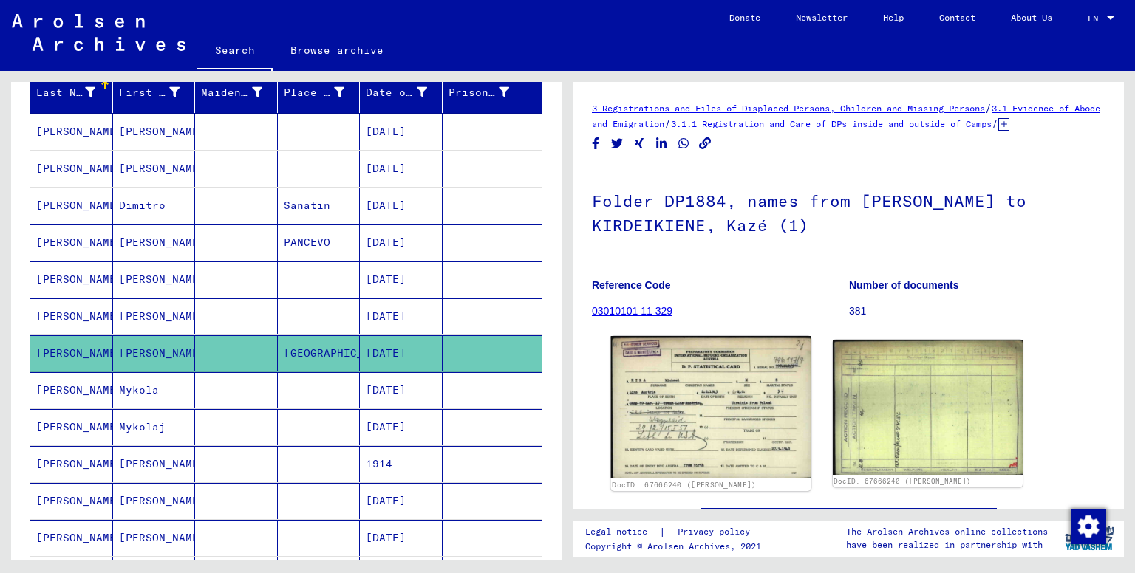
click at [636, 367] on img at bounding box center [711, 407] width 200 height 142
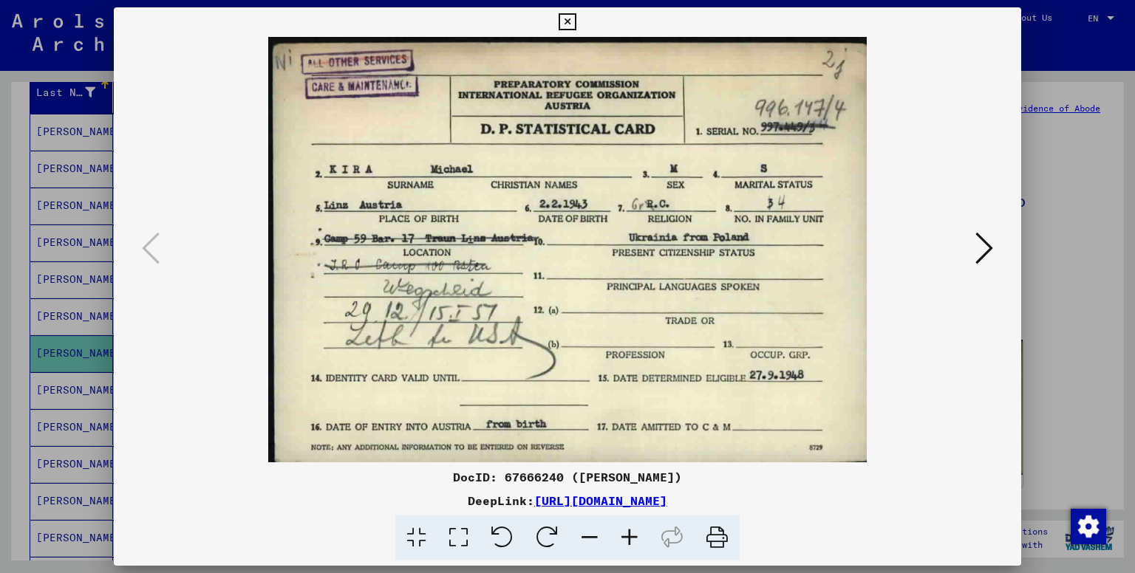
click at [102, 322] on div at bounding box center [567, 286] width 1135 height 573
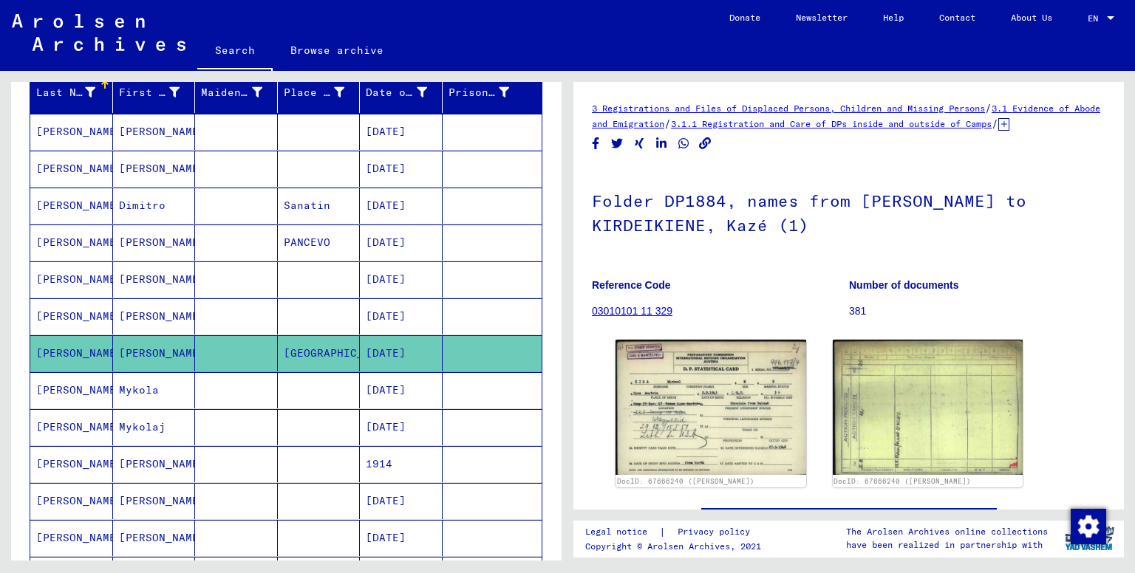
click at [118, 377] on mat-cell "Mykola" at bounding box center [154, 390] width 83 height 36
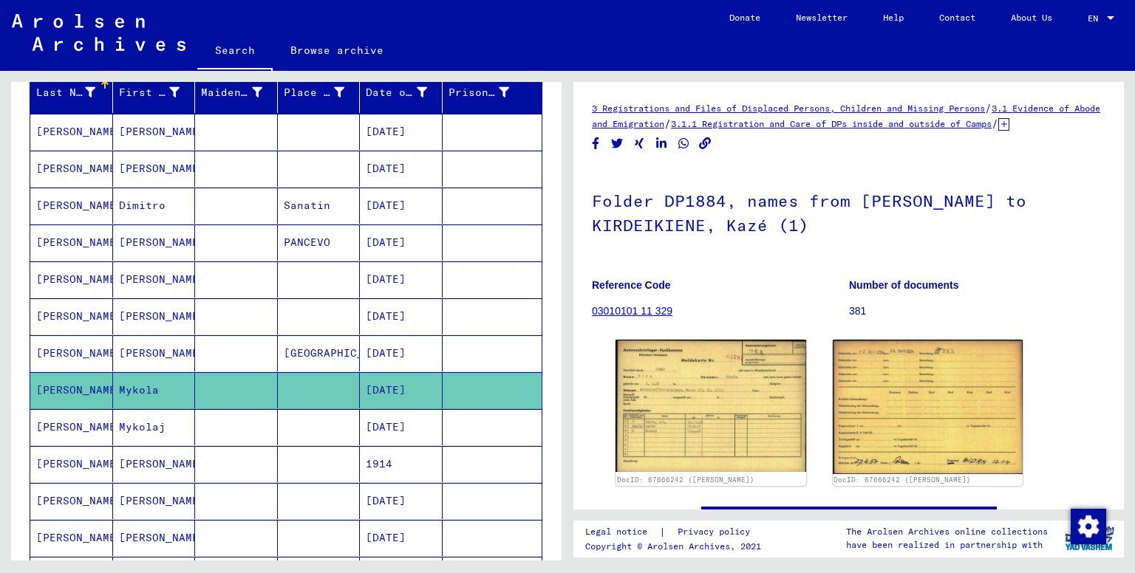
click at [77, 415] on mat-cell "[PERSON_NAME]" at bounding box center [71, 427] width 83 height 36
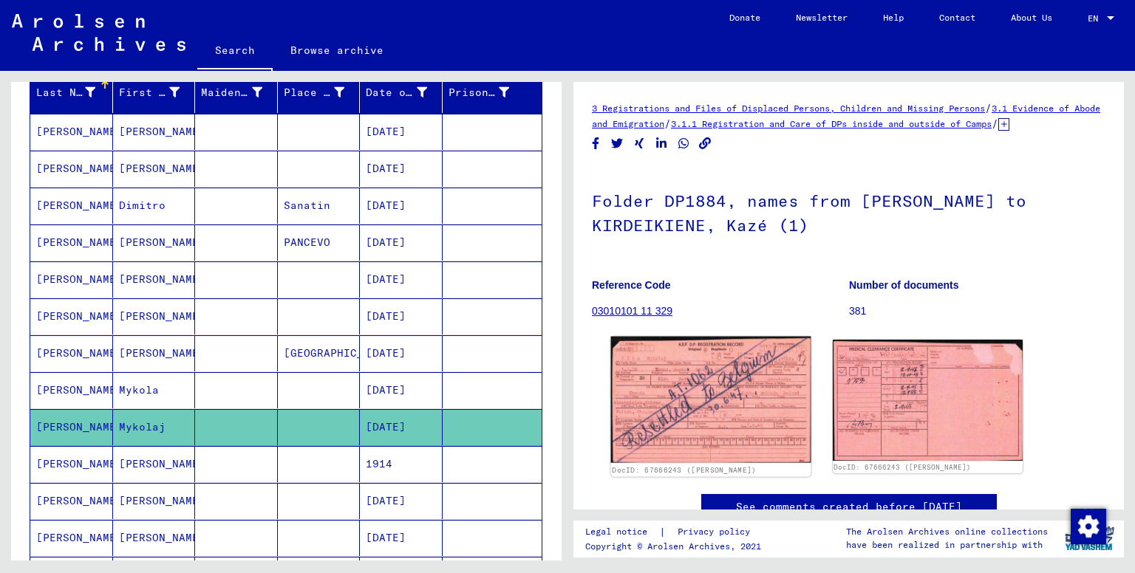
click at [706, 406] on img at bounding box center [711, 400] width 200 height 126
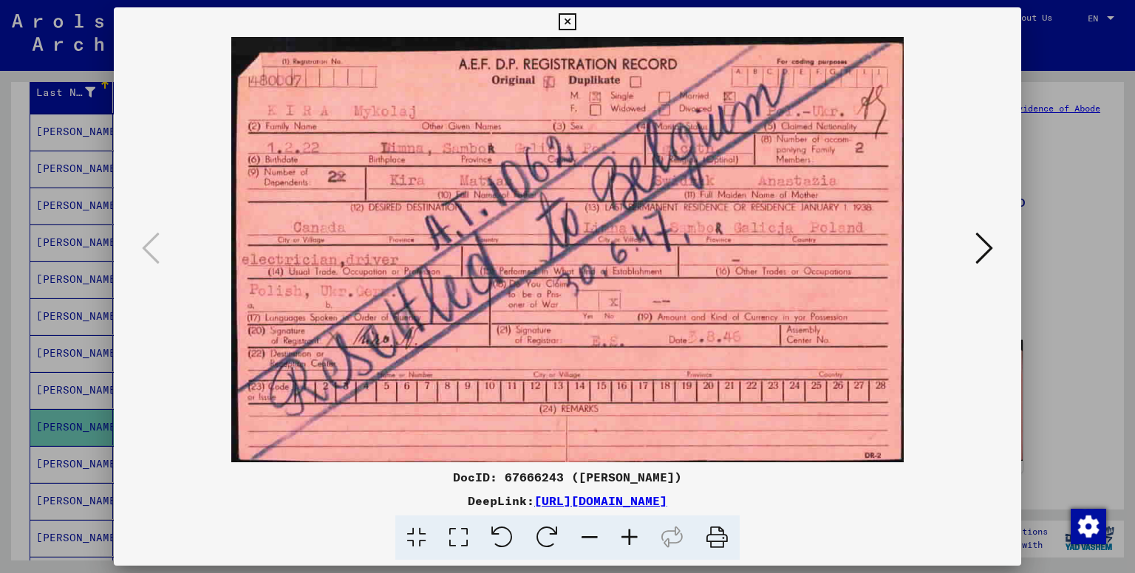
click at [72, 302] on div at bounding box center [567, 286] width 1135 height 573
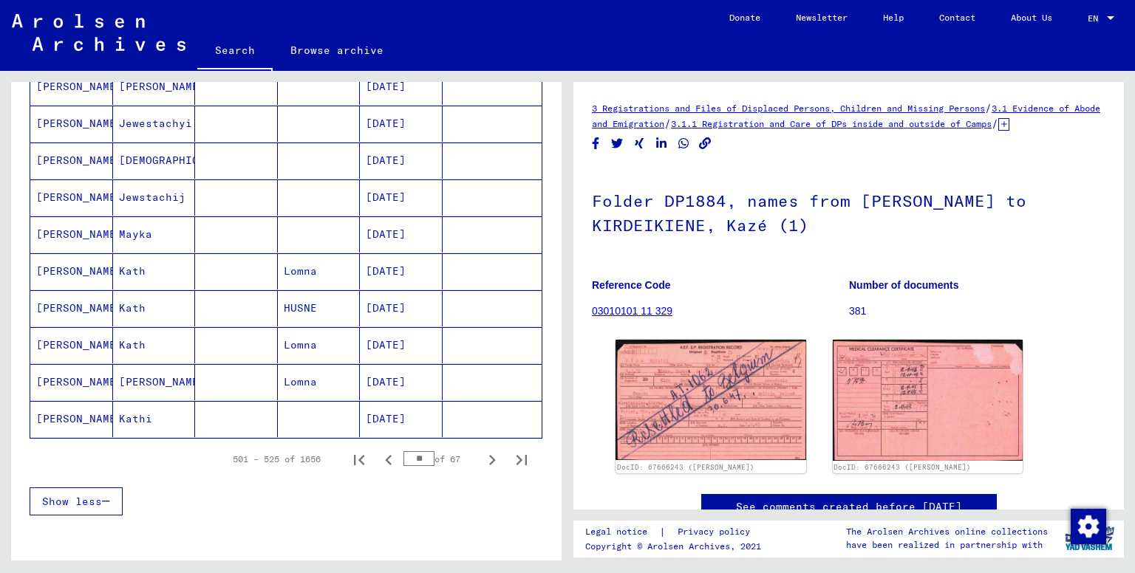
scroll to position [785, 0]
